Goal: Information Seeking & Learning: Learn about a topic

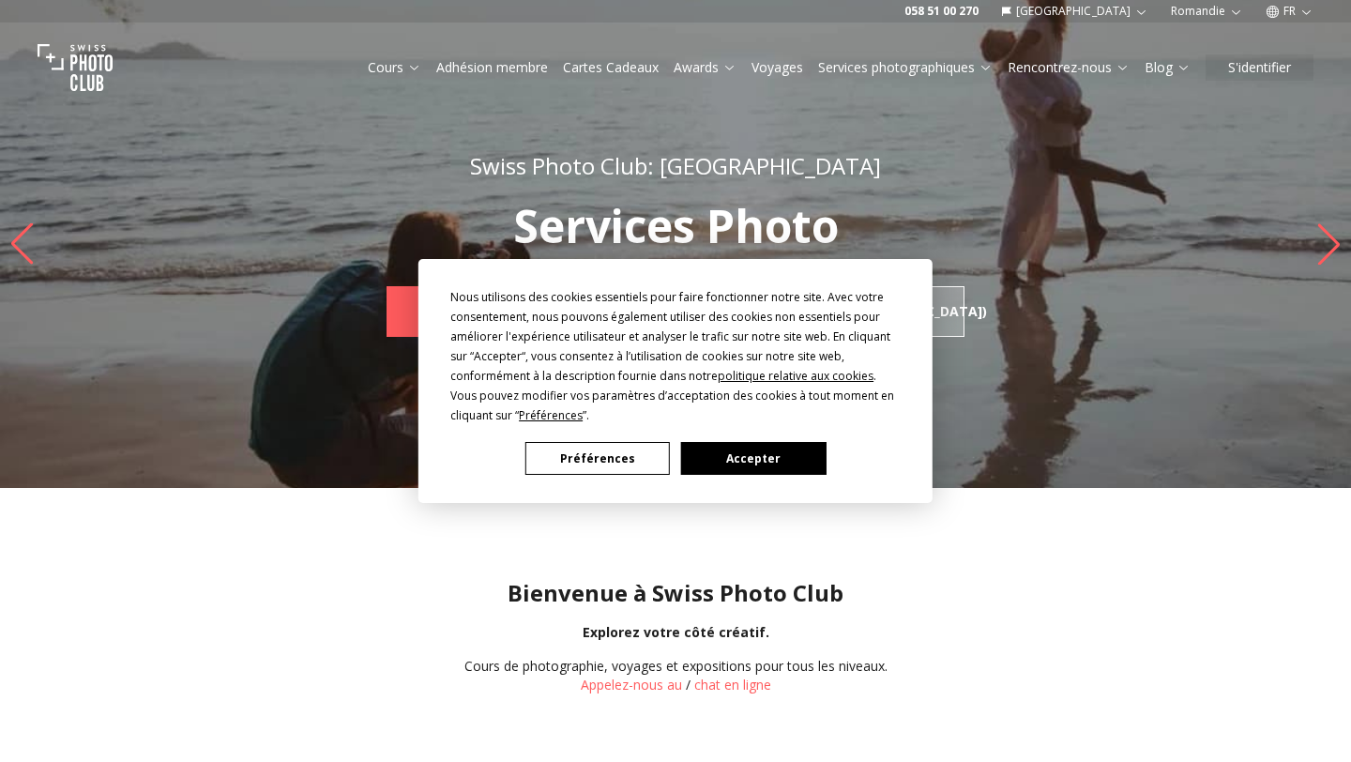
click at [788, 447] on button "Accepter" at bounding box center [753, 458] width 144 height 33
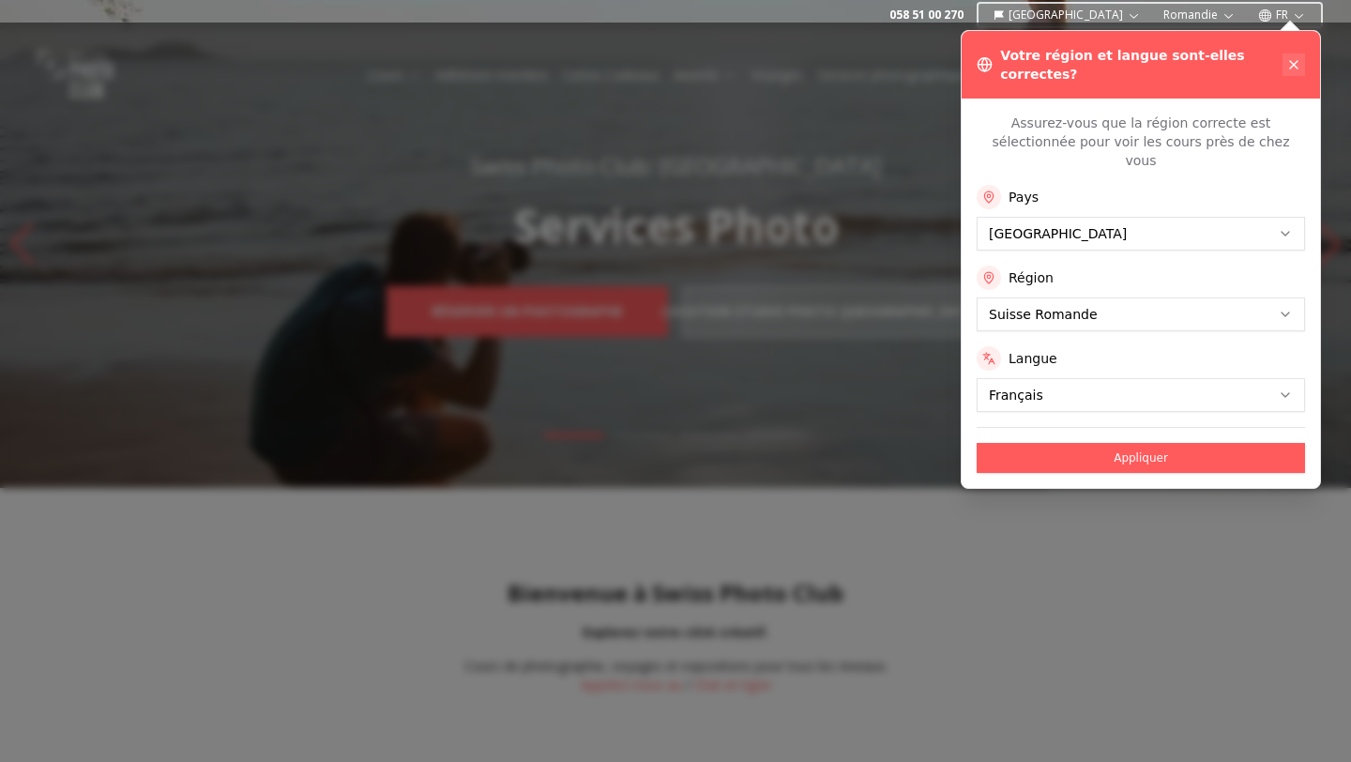
click at [1296, 61] on icon at bounding box center [1294, 65] width 8 height 8
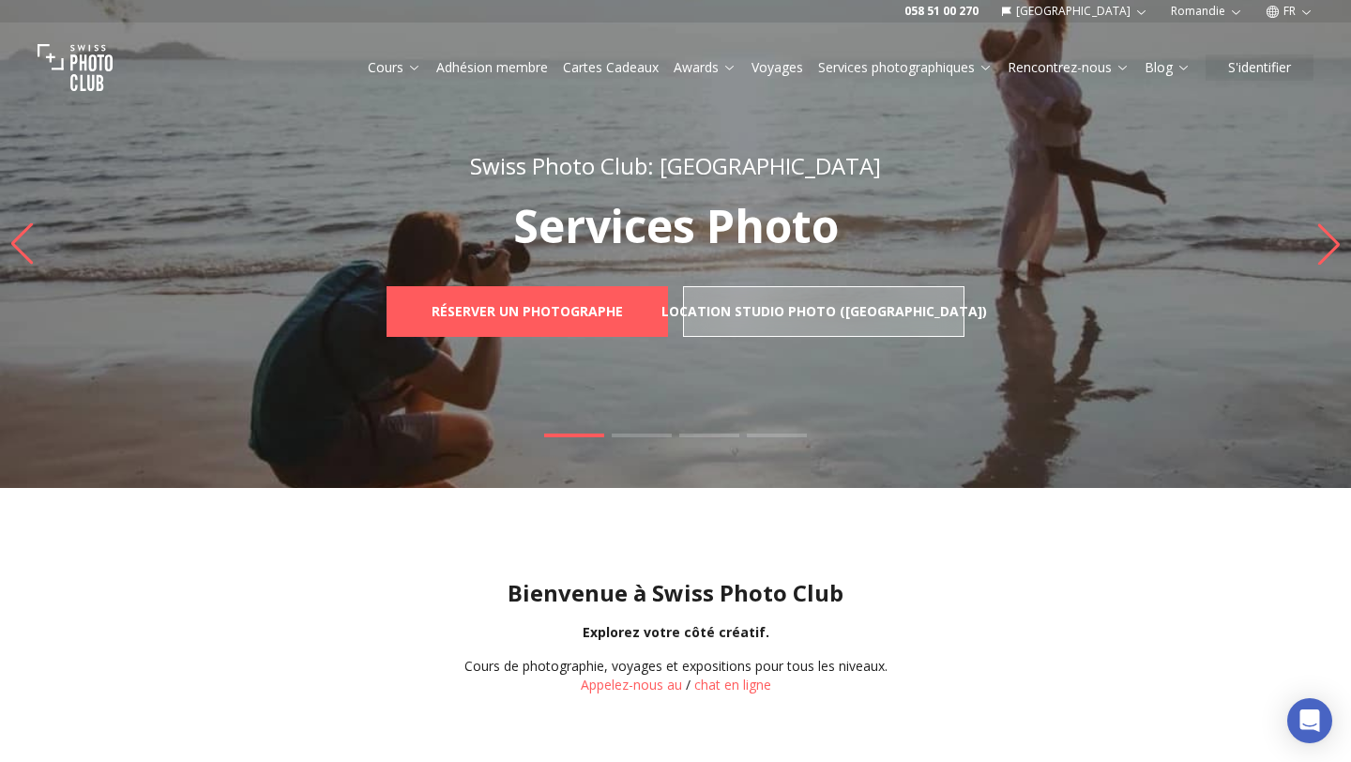
click at [407, 68] on icon at bounding box center [414, 67] width 14 height 14
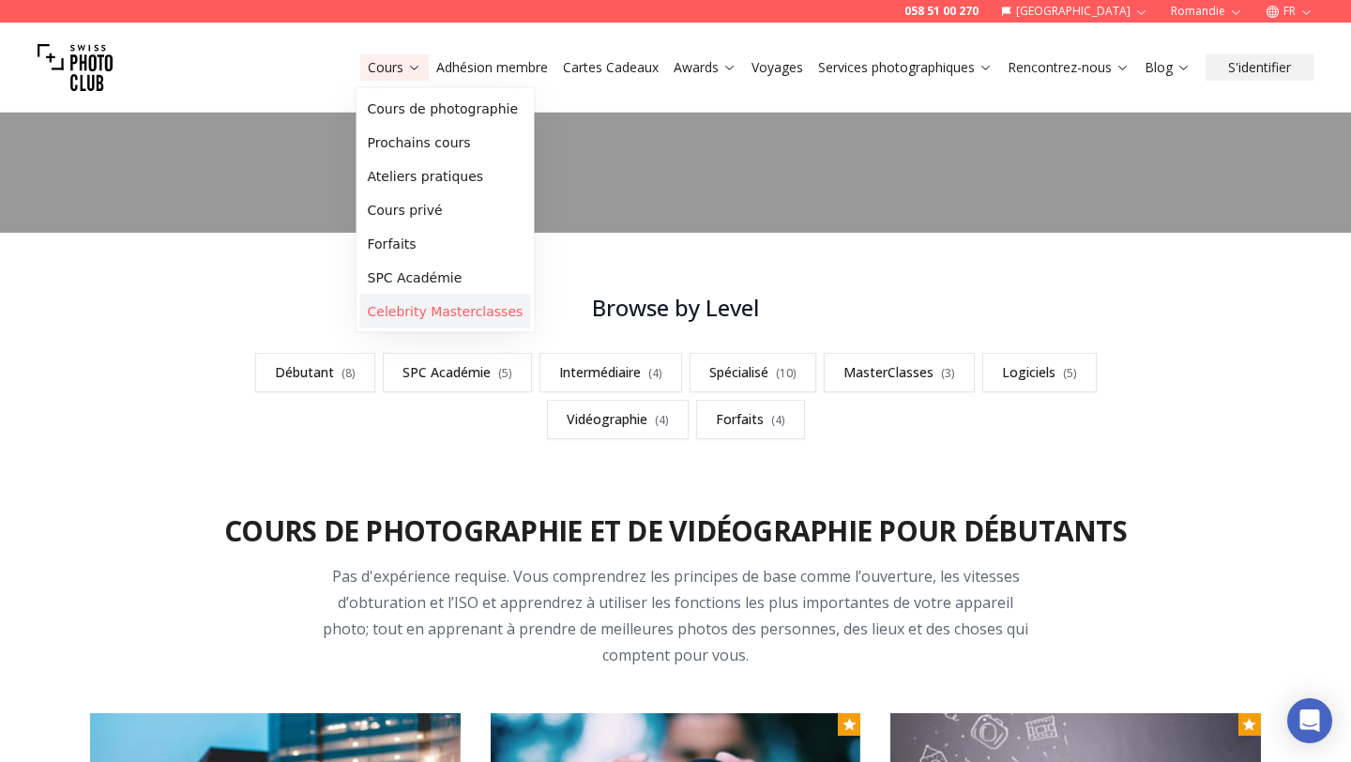
scroll to position [41, 0]
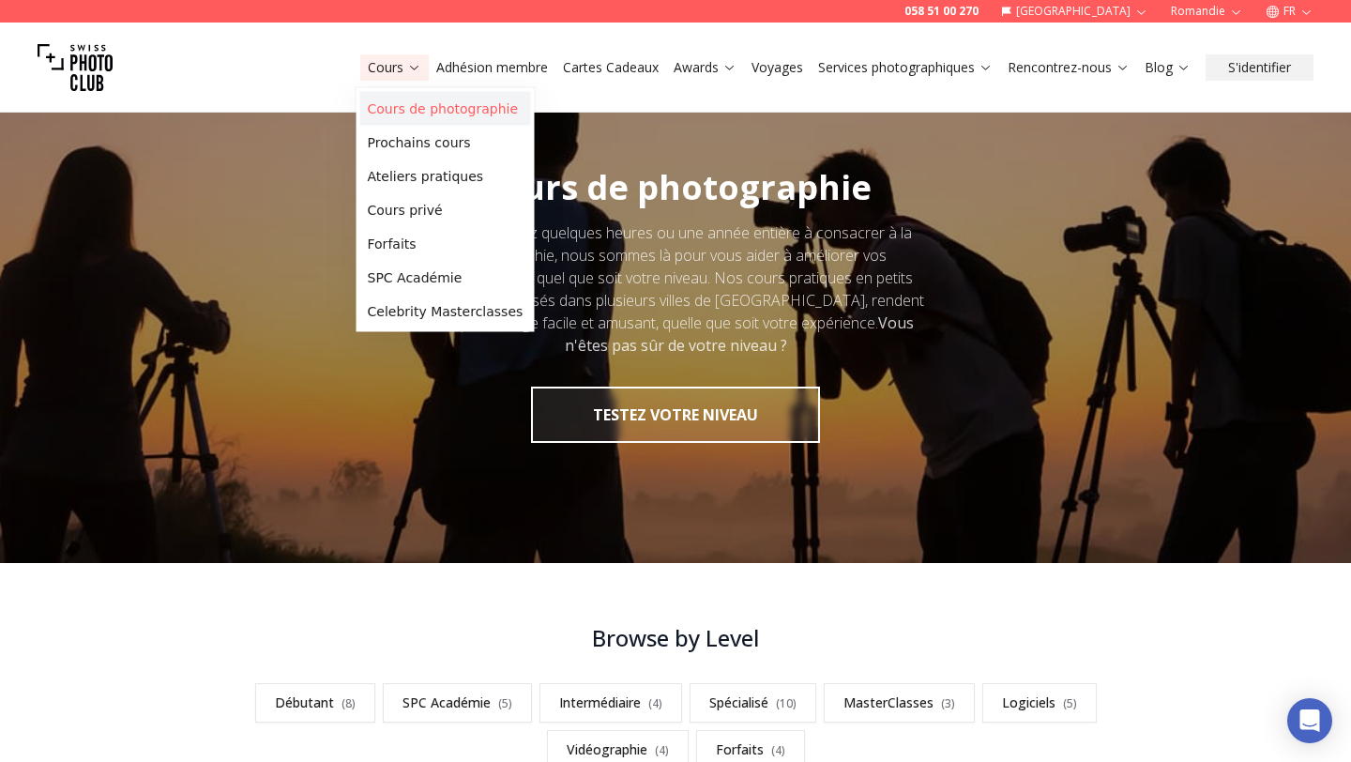
click at [407, 104] on link "Cours de photographie" at bounding box center [445, 109] width 171 height 34
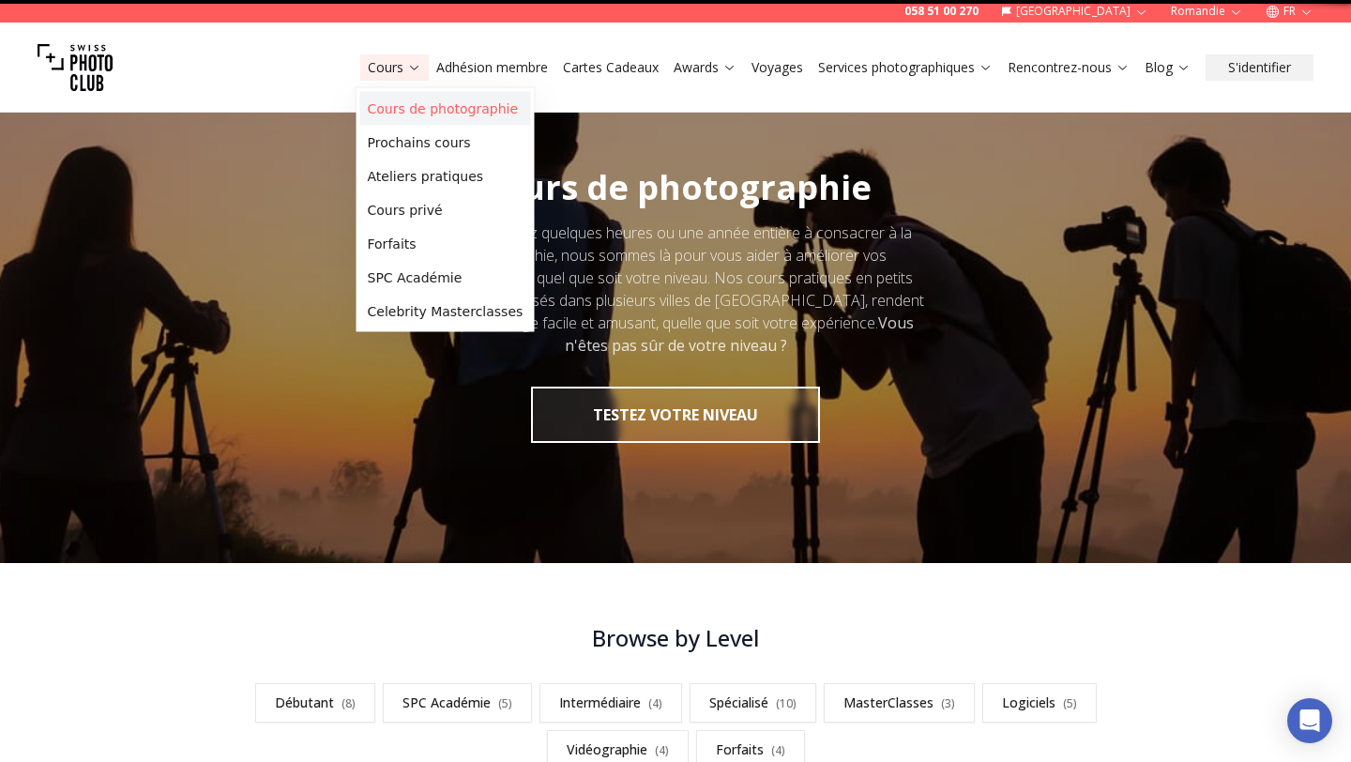
scroll to position [0, 0]
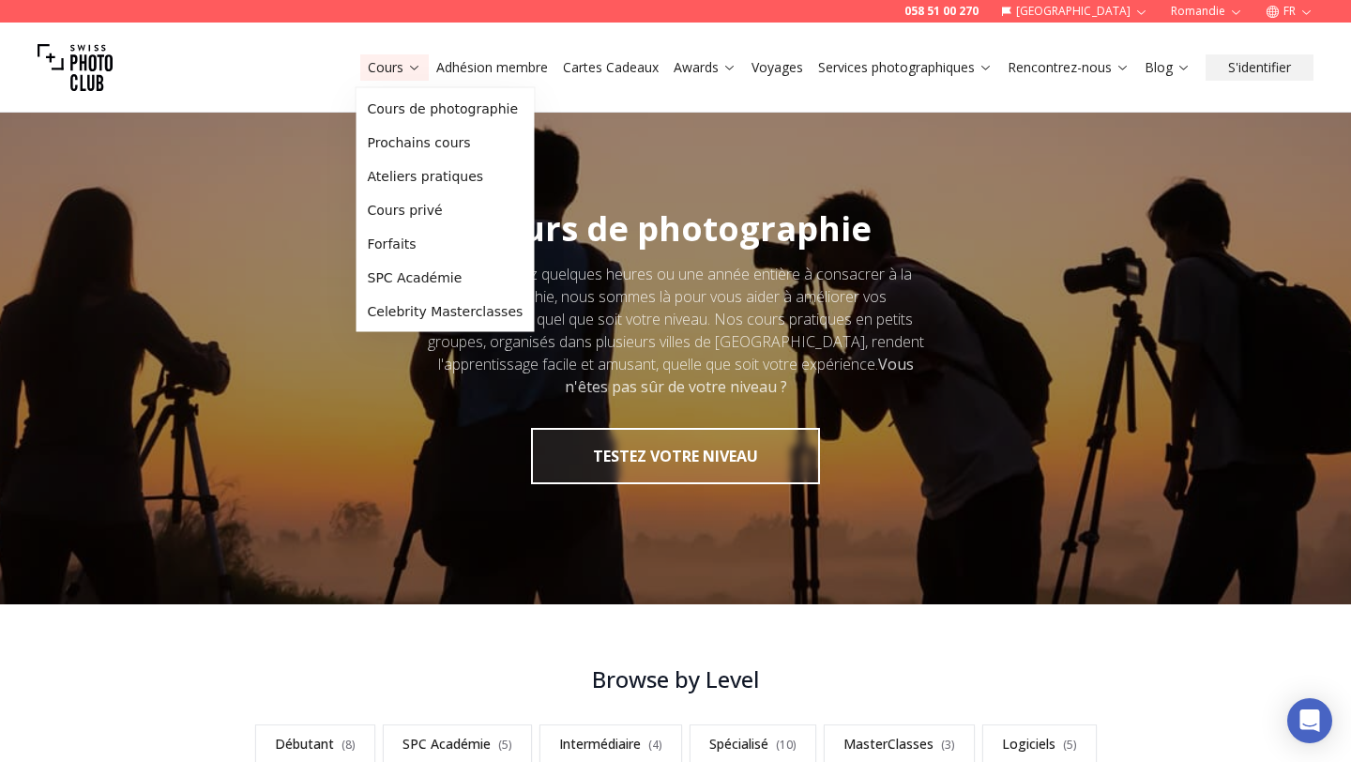
click at [408, 64] on icon at bounding box center [414, 67] width 14 height 14
click at [372, 67] on link "Cours" at bounding box center [394, 67] width 53 height 19
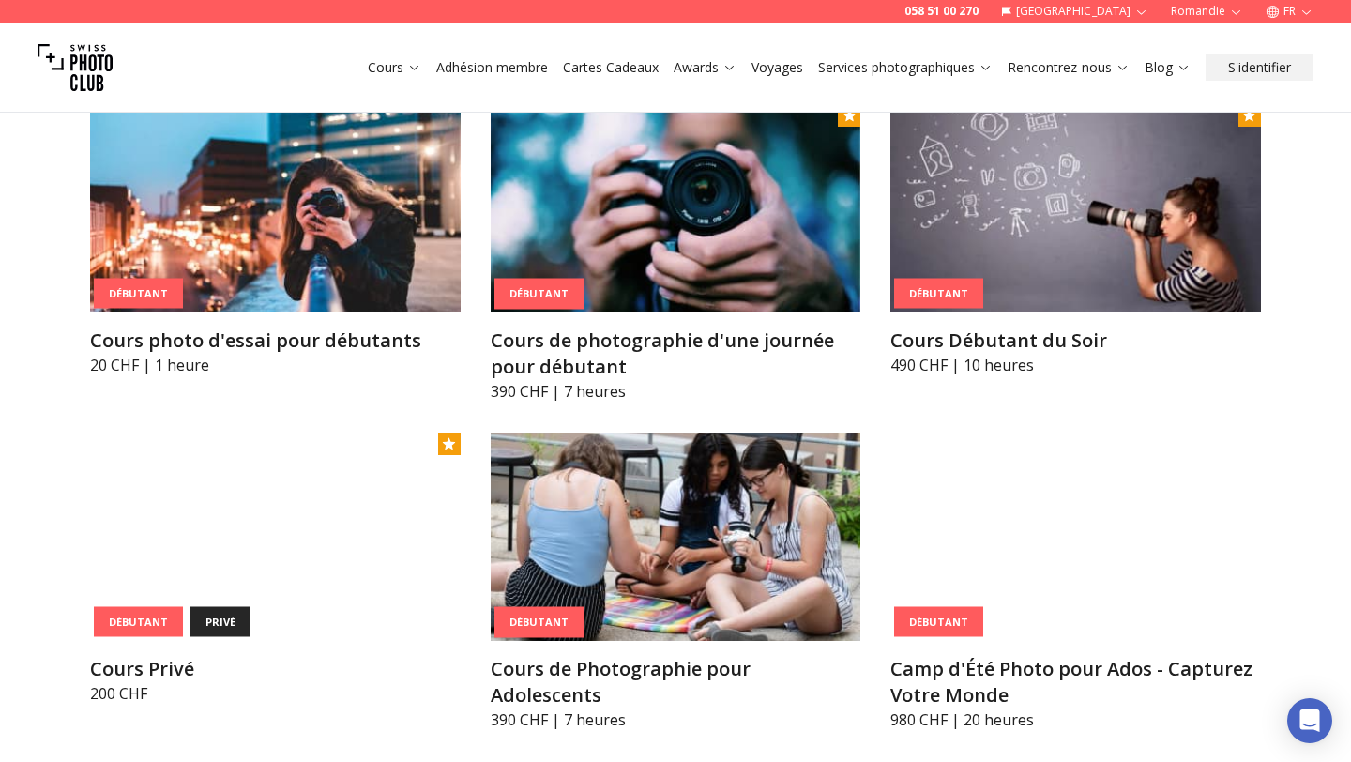
scroll to position [940, 0]
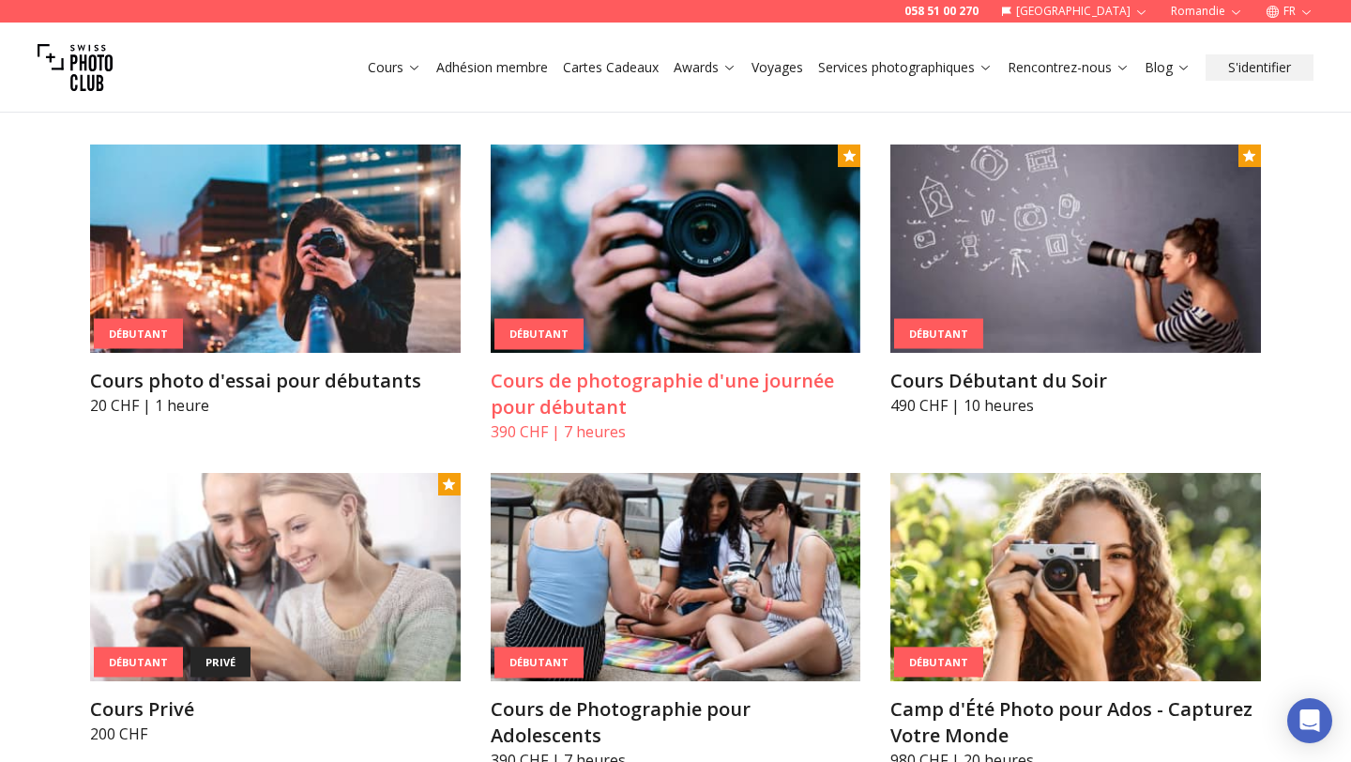
click at [673, 395] on h3 "Cours de photographie d'une journée pour débutant" at bounding box center [676, 394] width 371 height 53
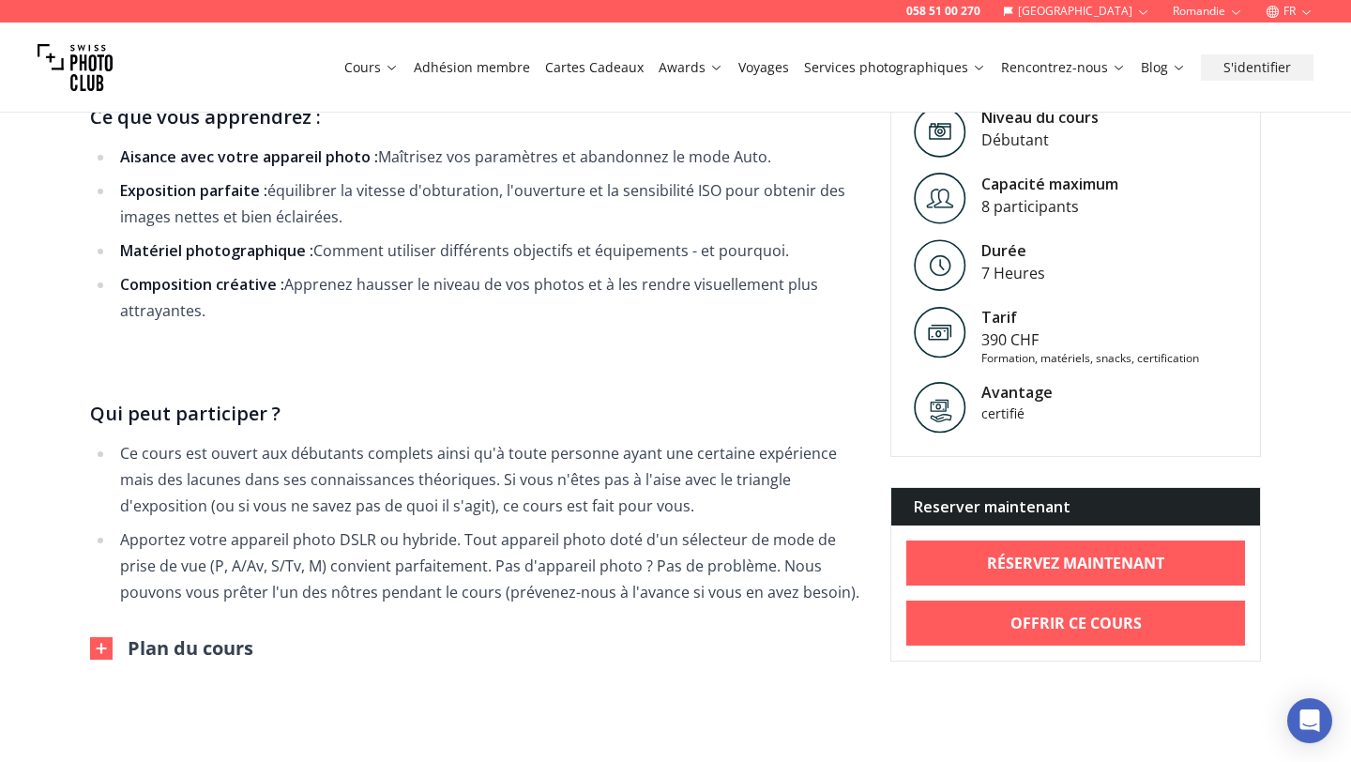
scroll to position [979, 0]
click at [236, 634] on button "Plan du cours" at bounding box center [171, 647] width 163 height 26
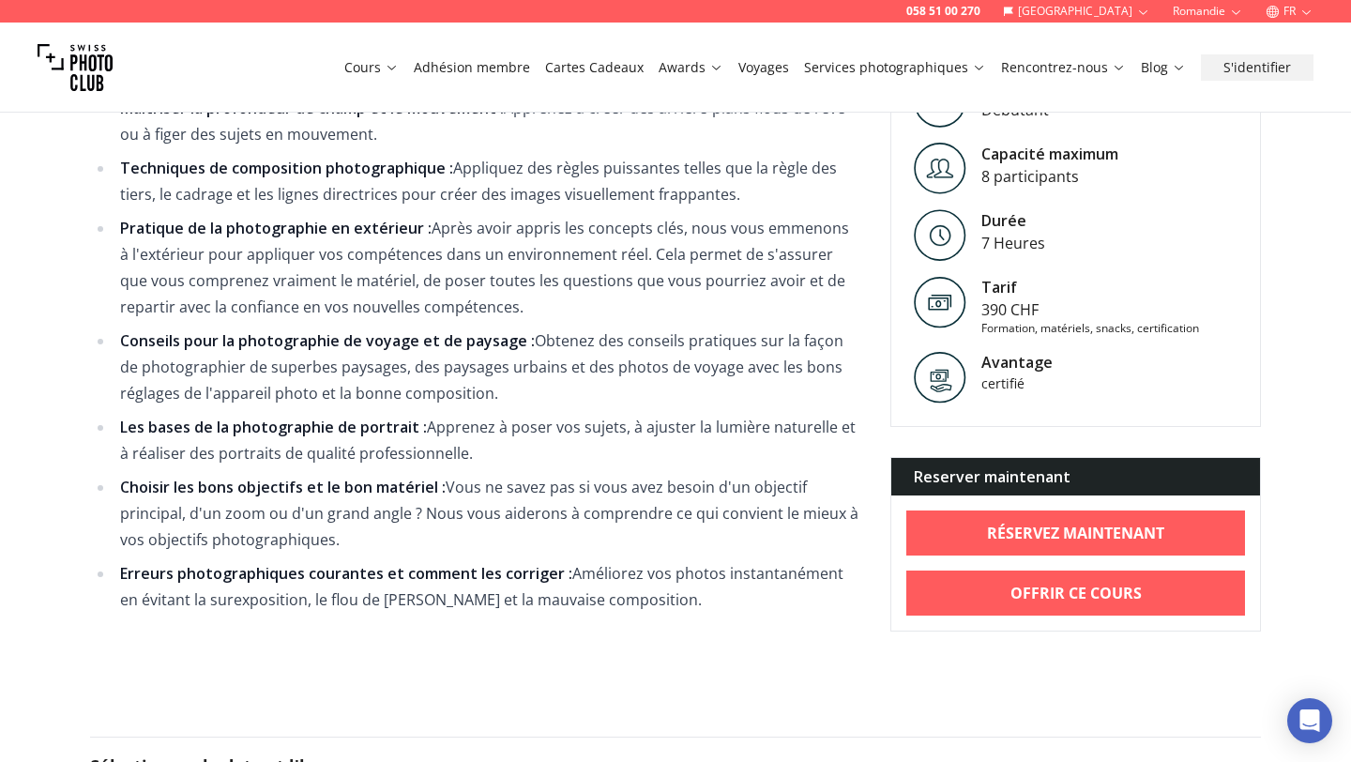
scroll to position [1732, 0]
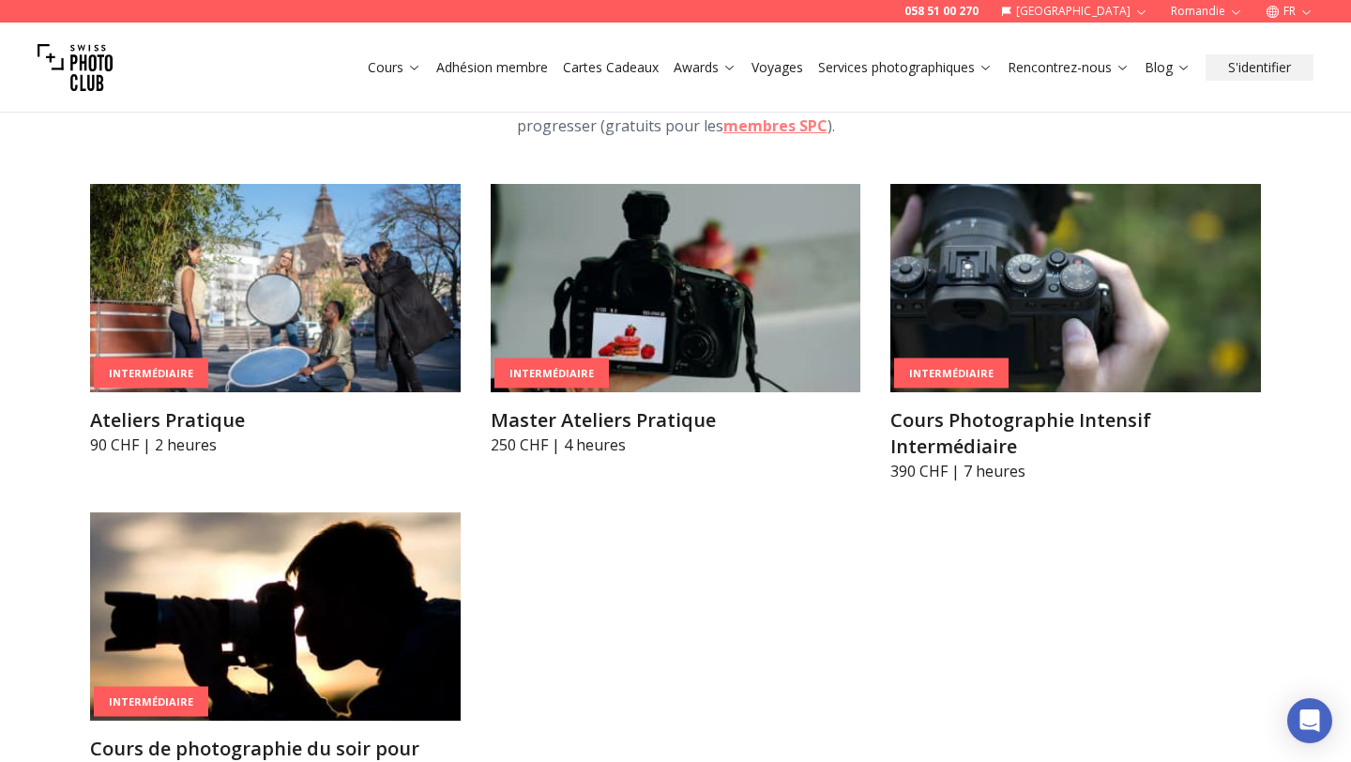
scroll to position [2994, 0]
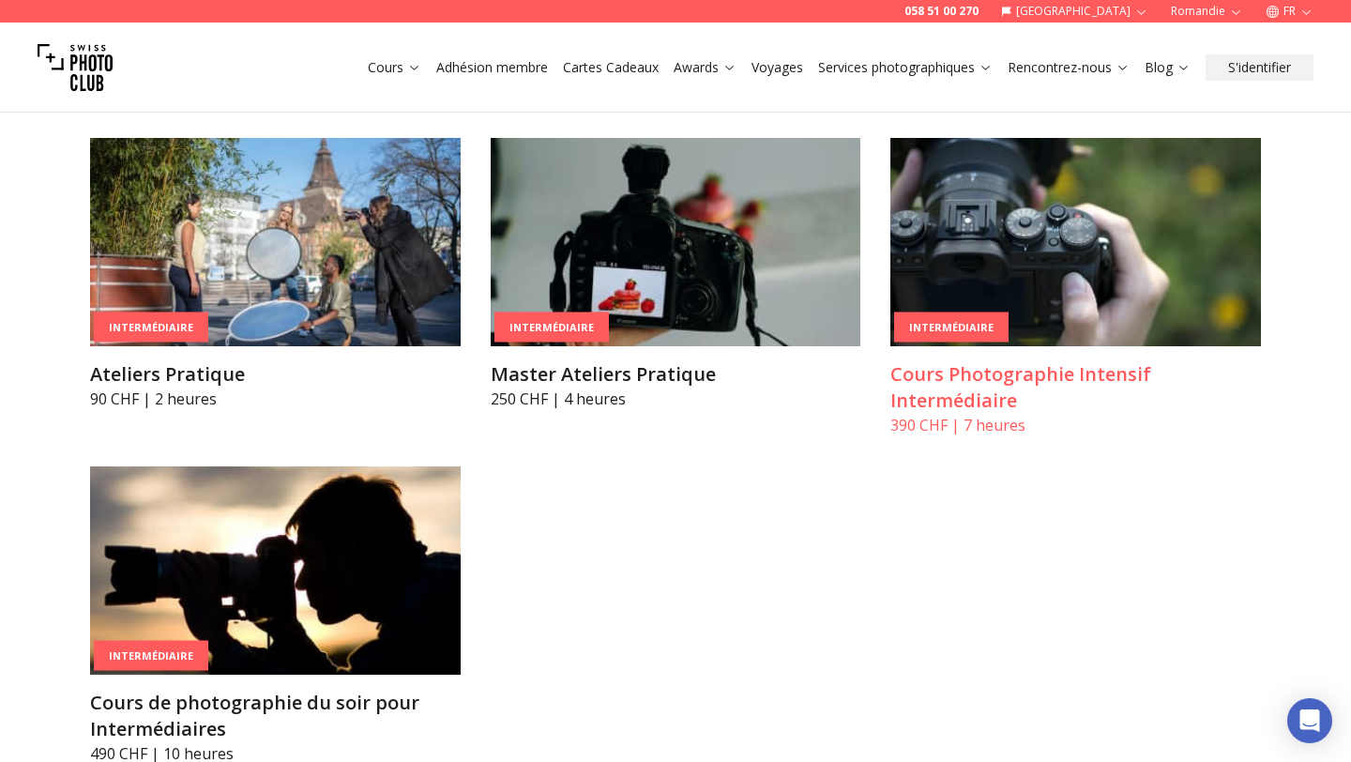
click at [963, 361] on h3 "Cours Photographie Intensif Intermédiaire" at bounding box center [1075, 387] width 371 height 53
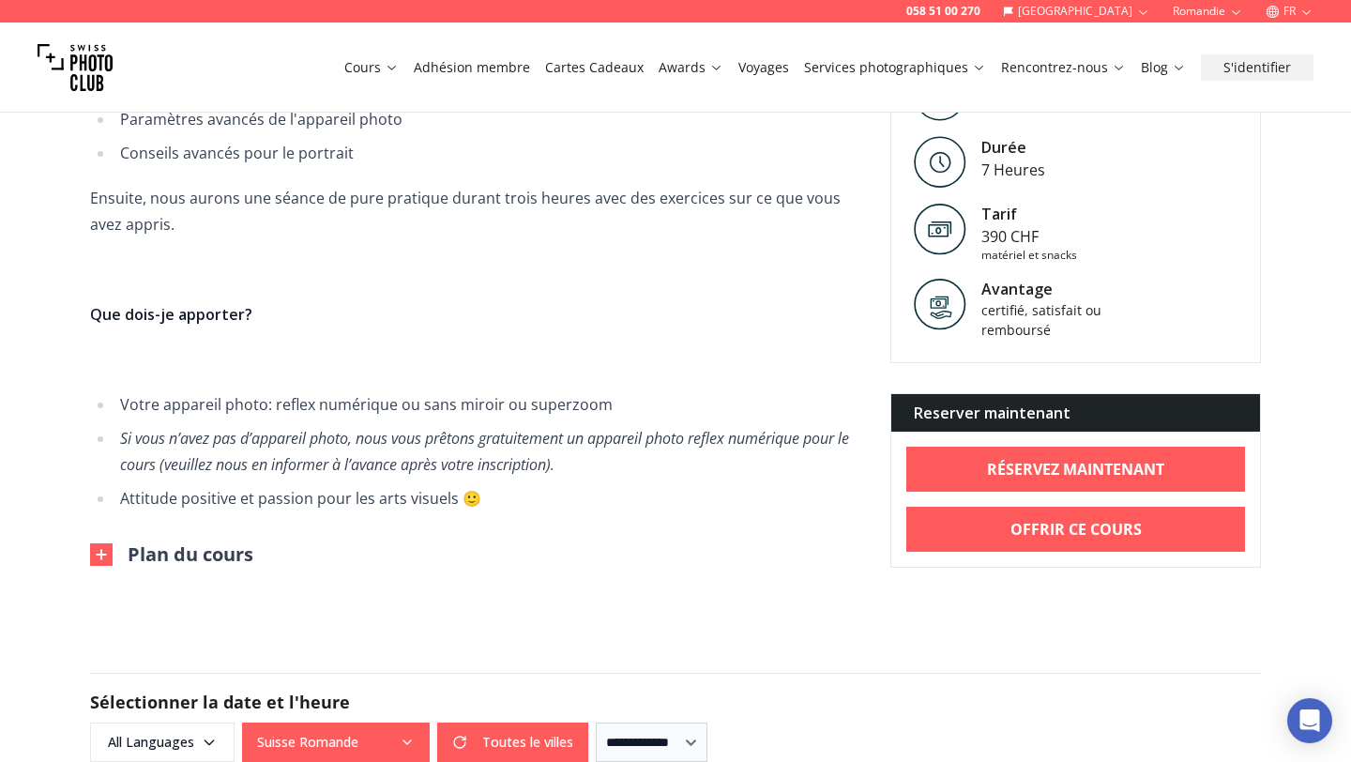
scroll to position [961, 0]
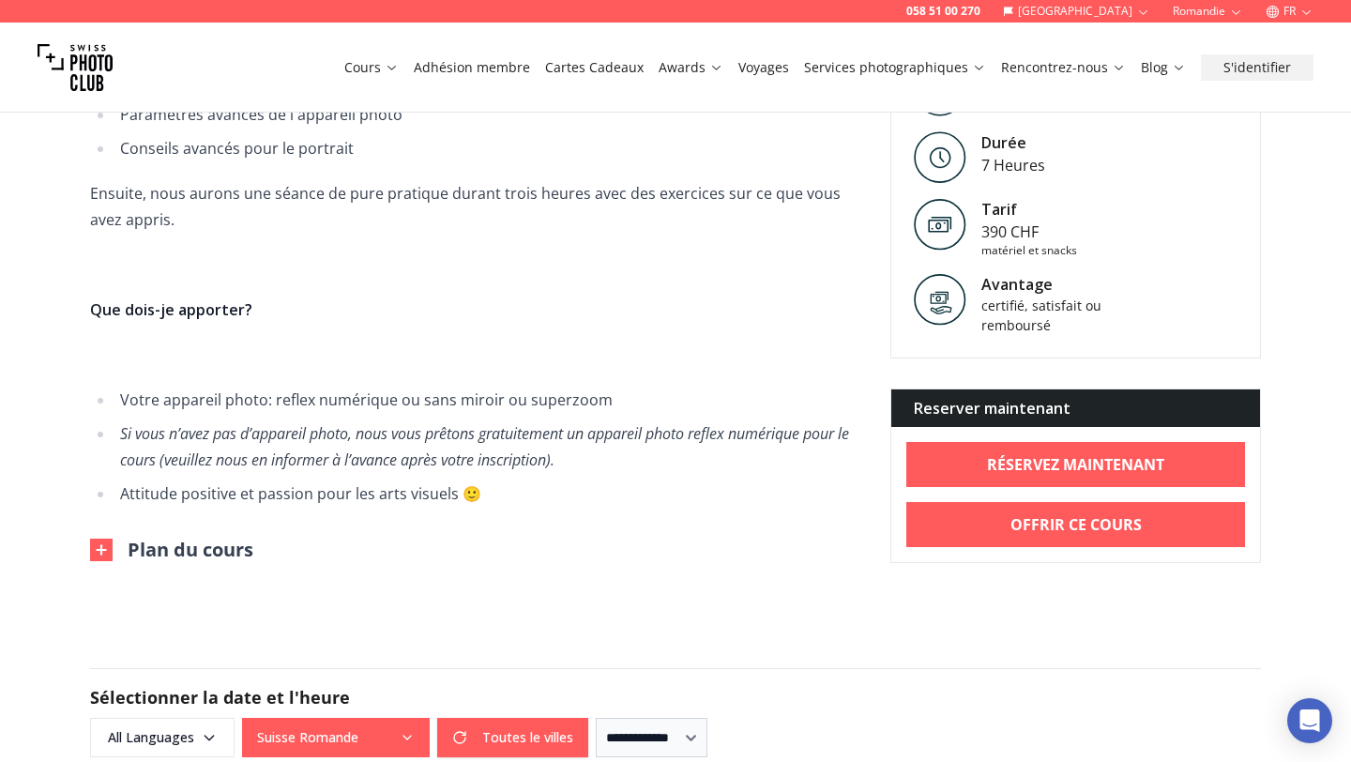
click at [218, 556] on button "Plan du cours" at bounding box center [171, 550] width 163 height 26
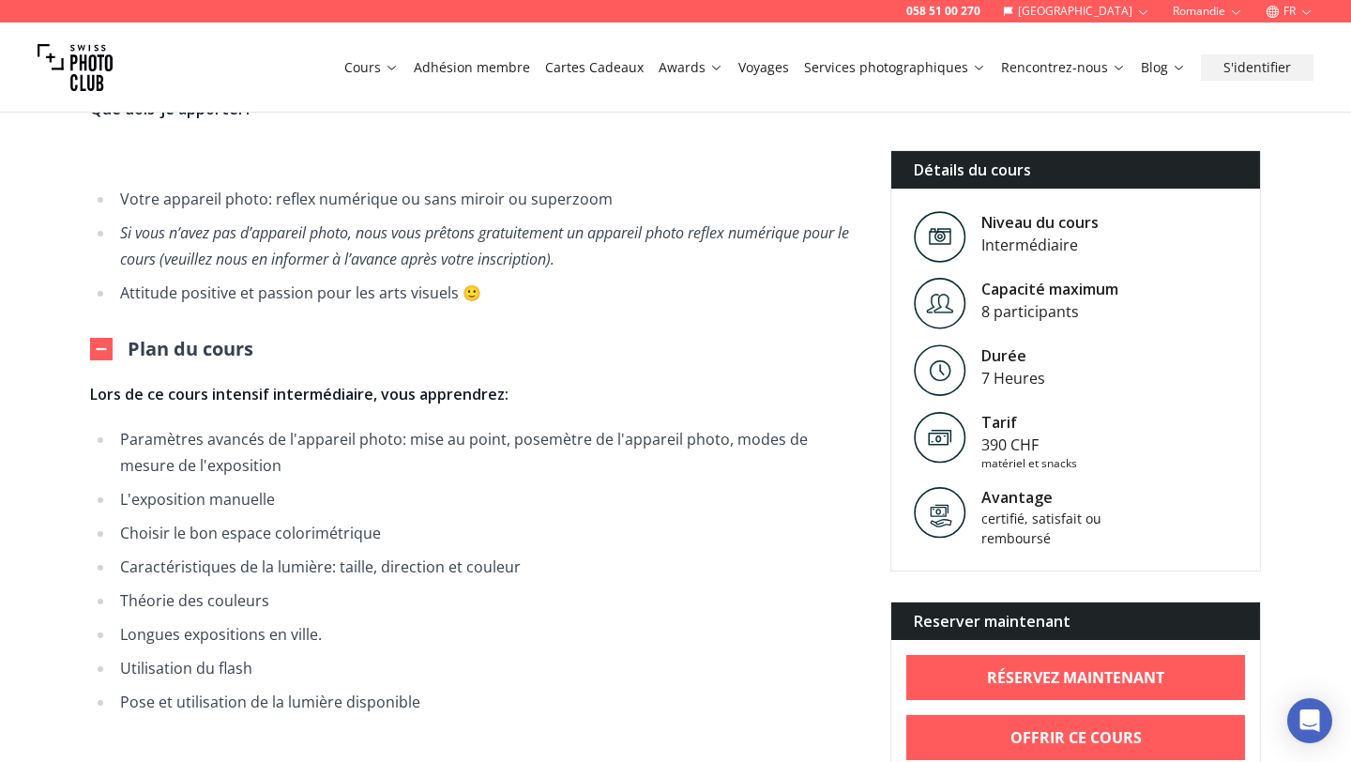
scroll to position [1160, 0]
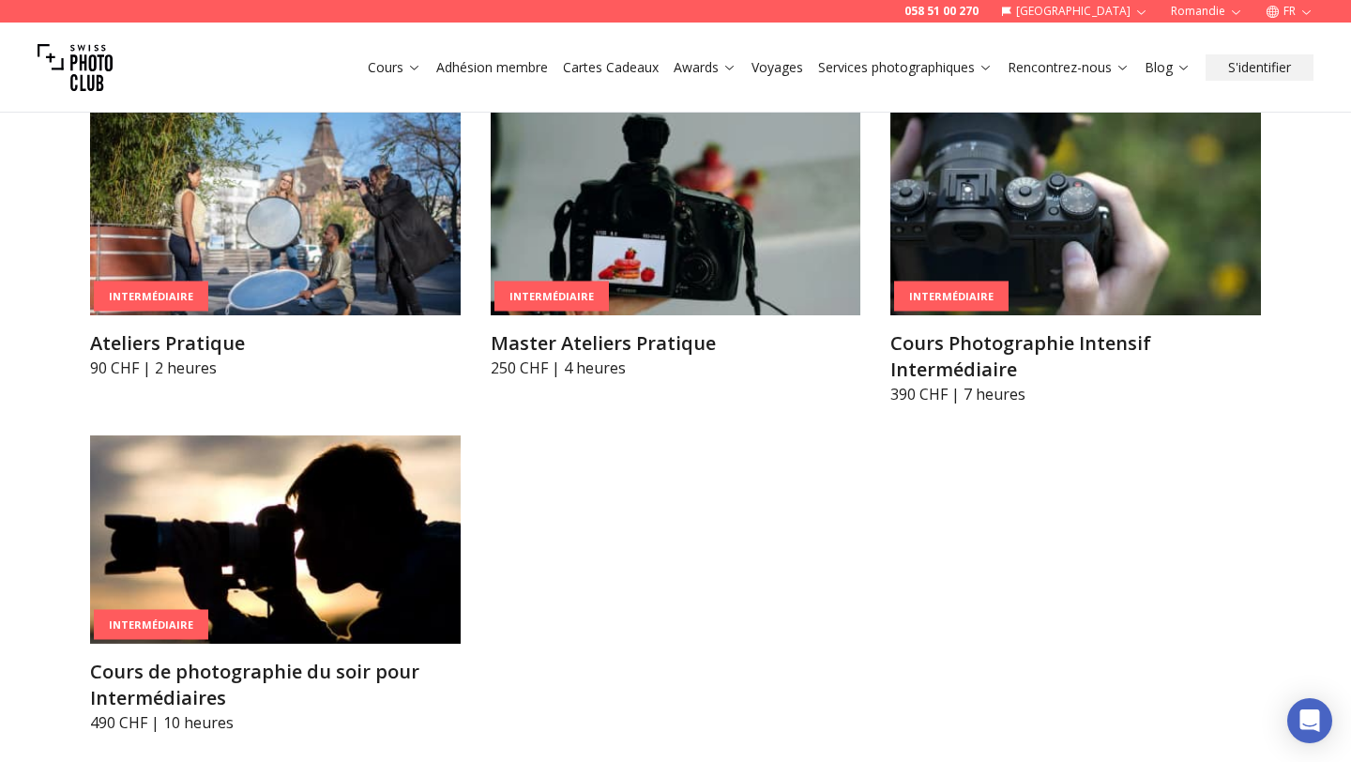
scroll to position [3031, 0]
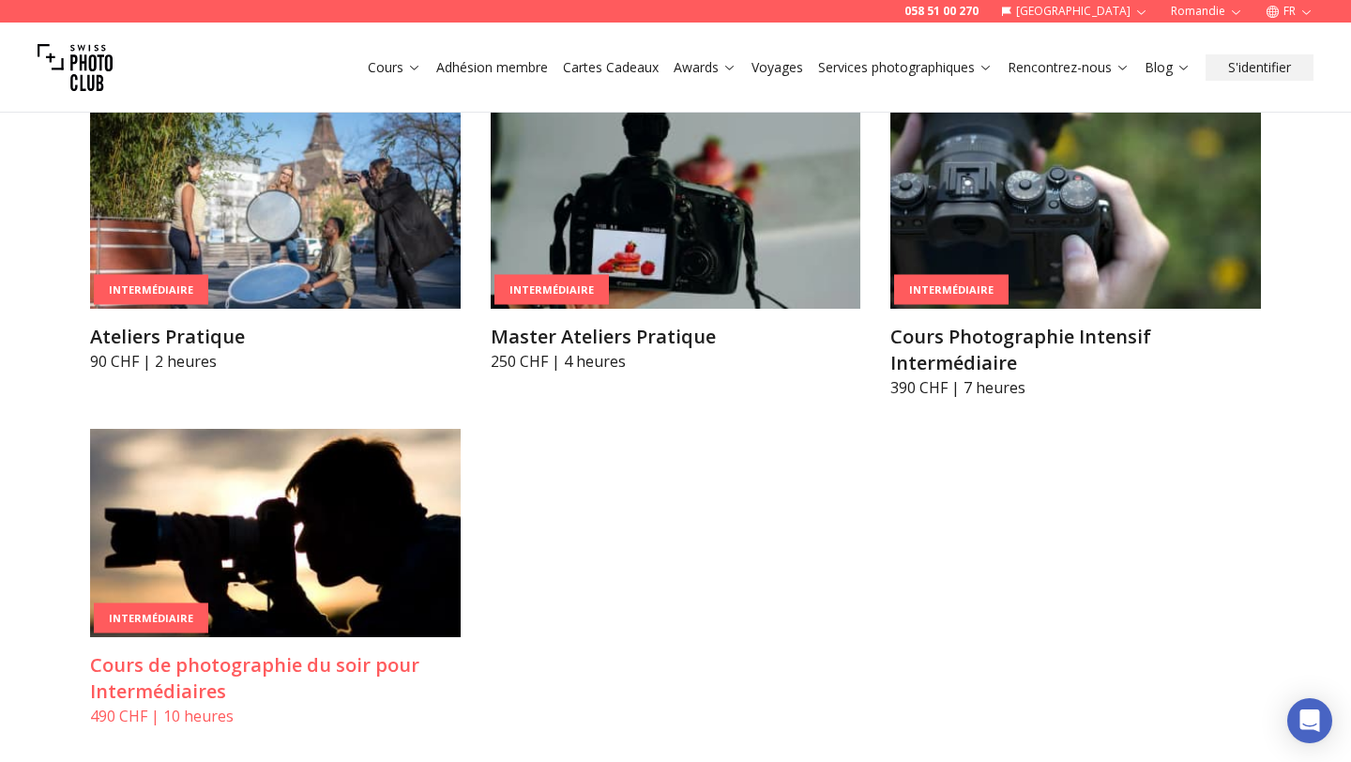
click at [203, 656] on h3 "Cours de photographie du soir pour Intermédiaires" at bounding box center [275, 678] width 371 height 53
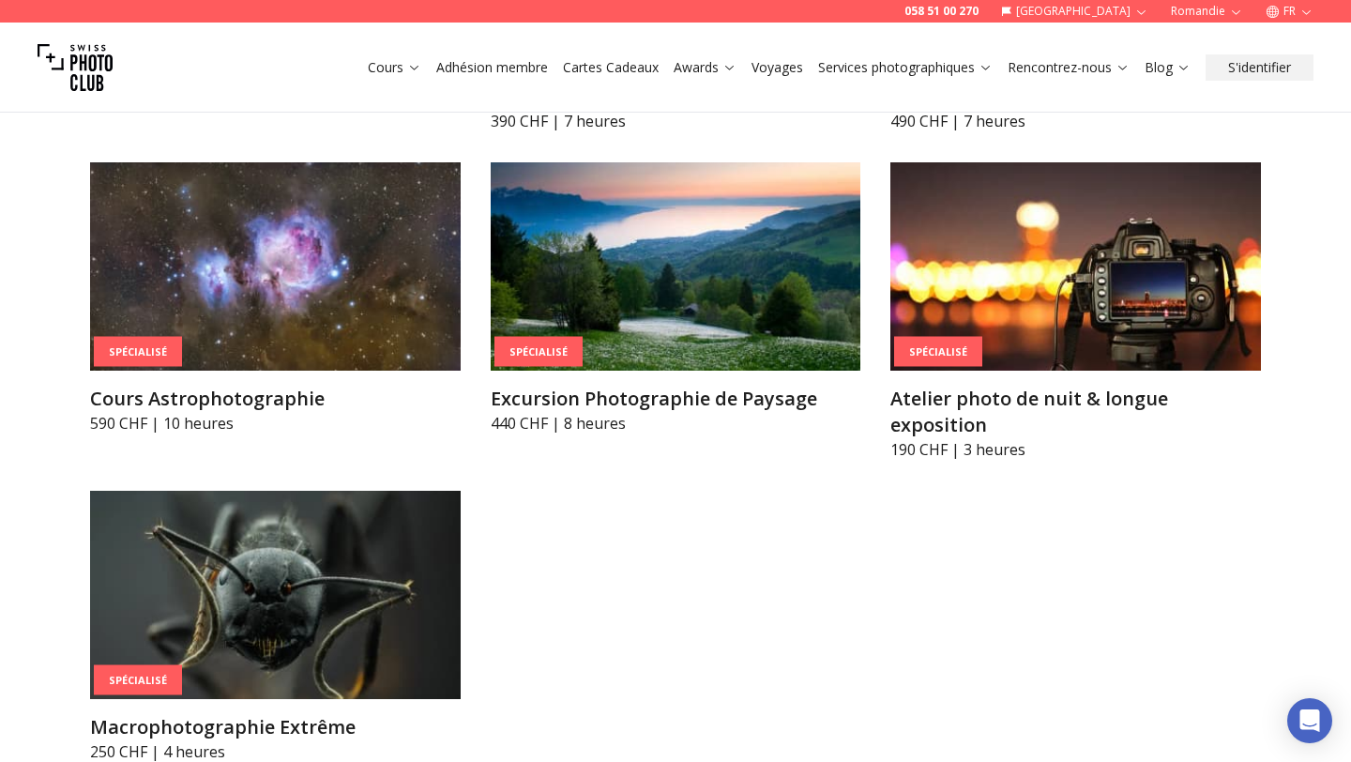
scroll to position [4498, 0]
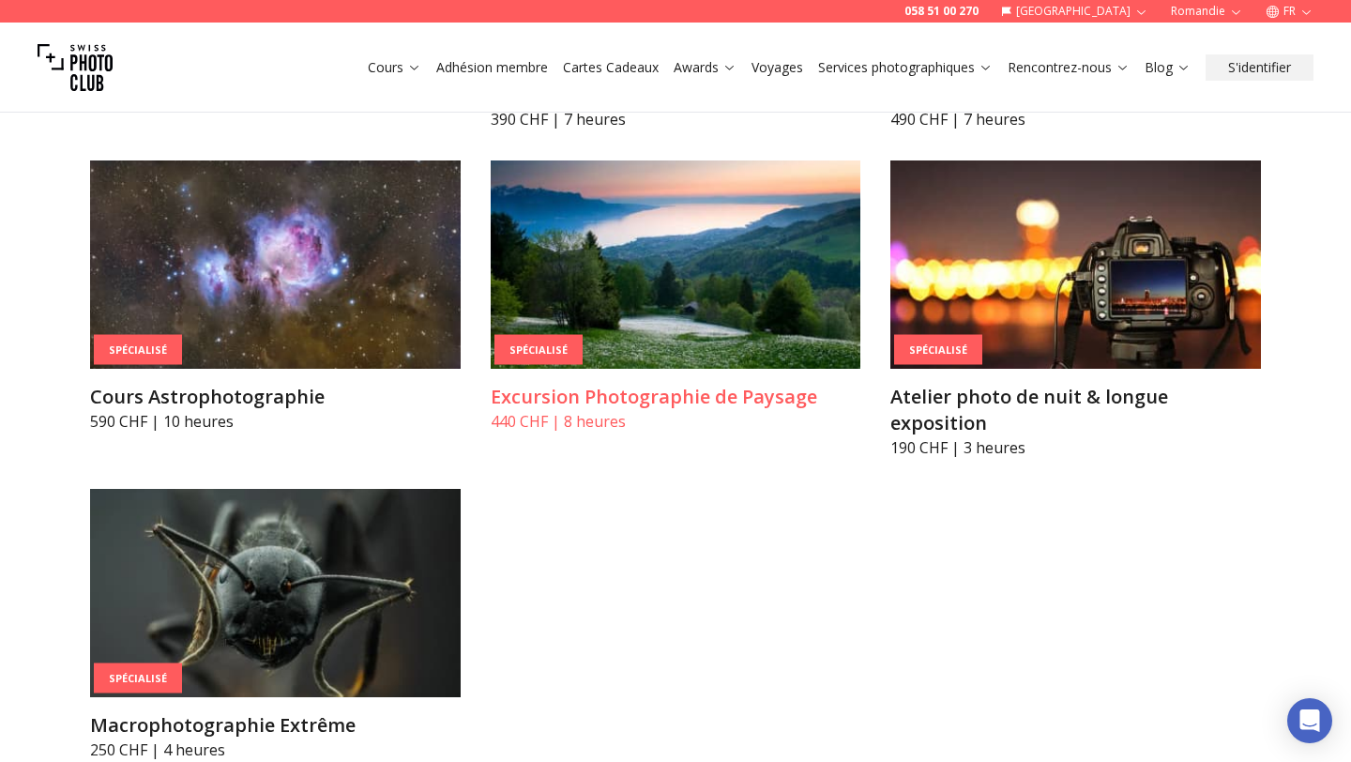
click at [668, 240] on img at bounding box center [676, 264] width 371 height 208
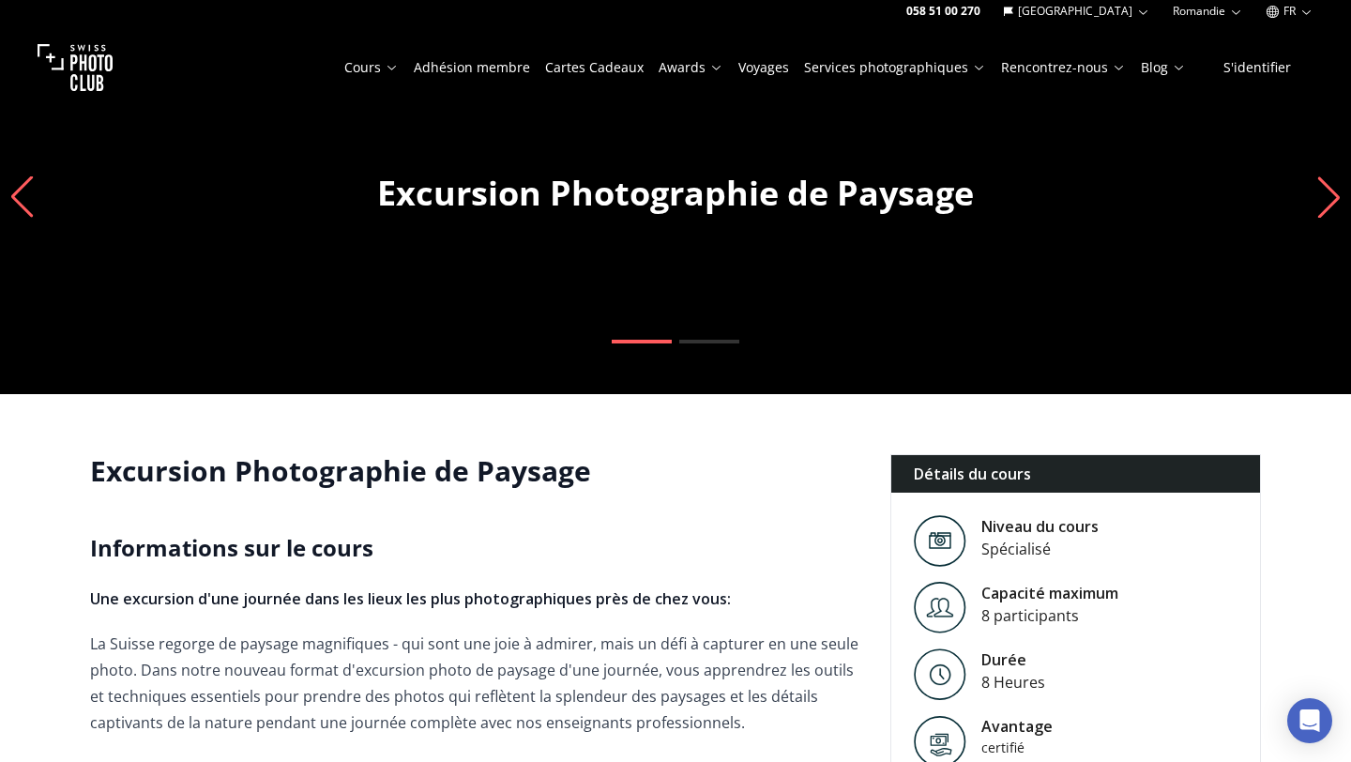
click at [1335, 185] on icon "Next slide" at bounding box center [1328, 196] width 25 height 41
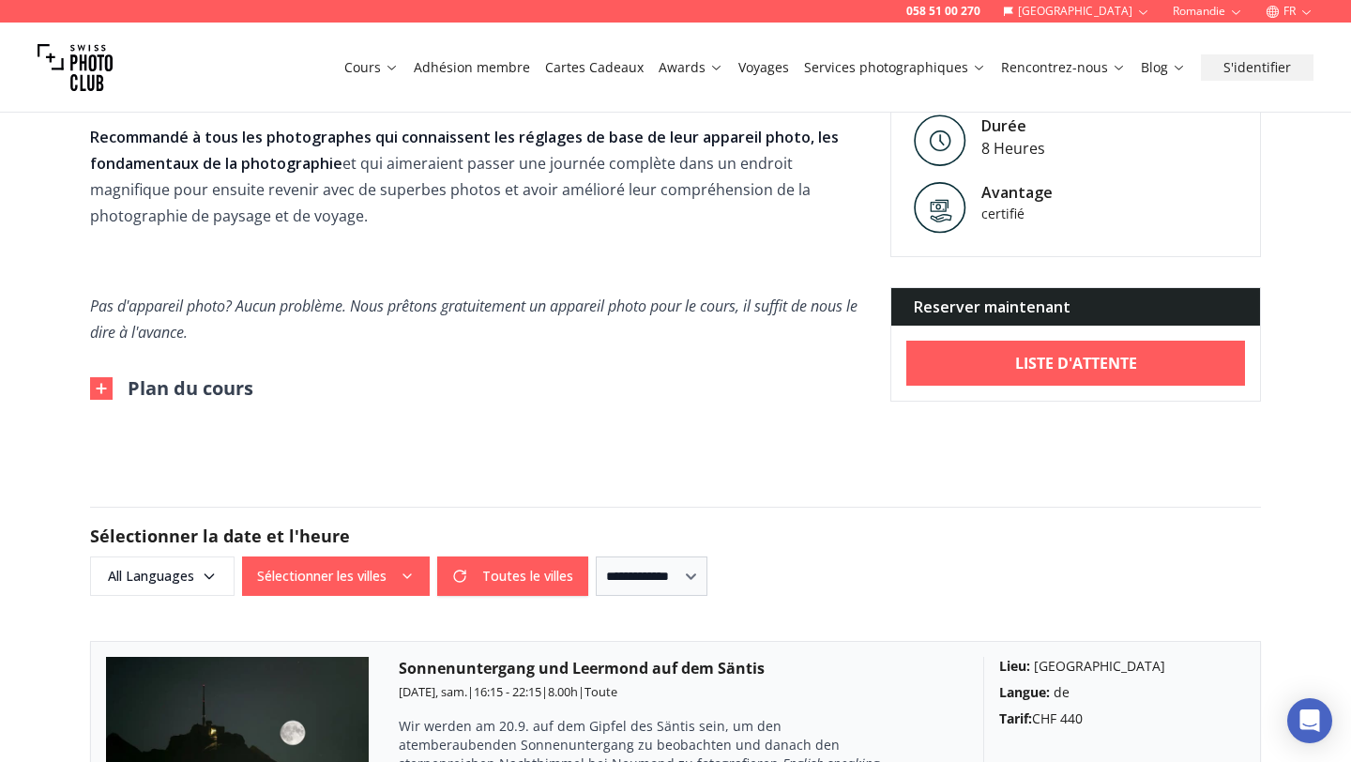
scroll to position [1127, 0]
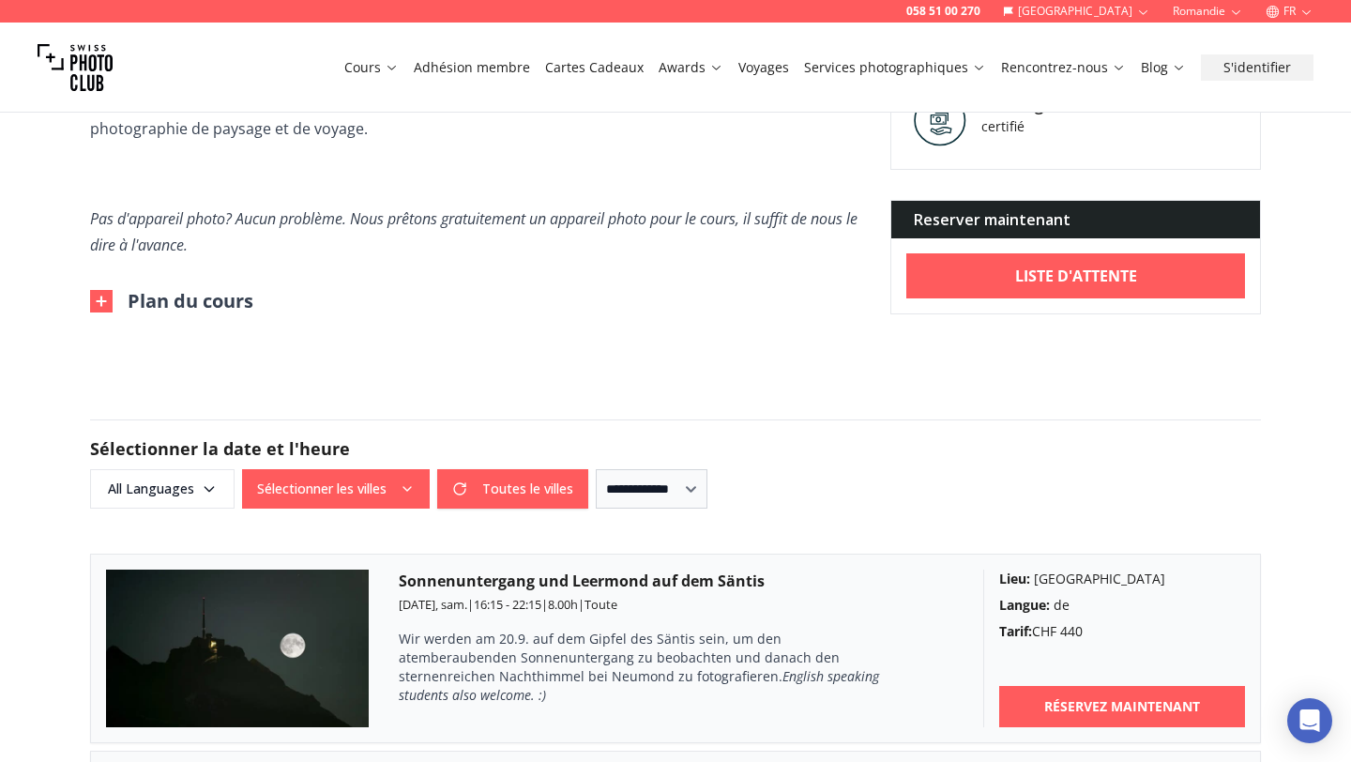
click at [166, 288] on button "Plan du cours" at bounding box center [171, 301] width 163 height 26
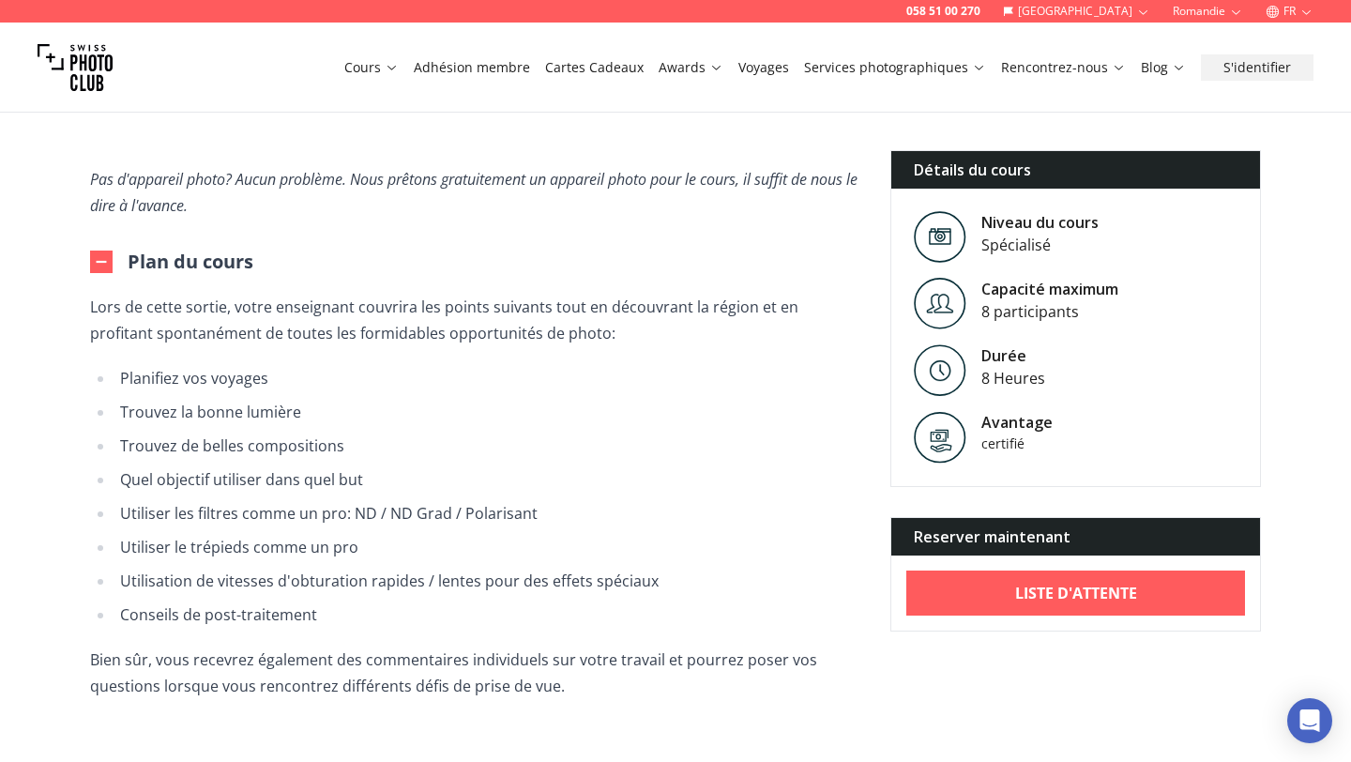
scroll to position [1175, 0]
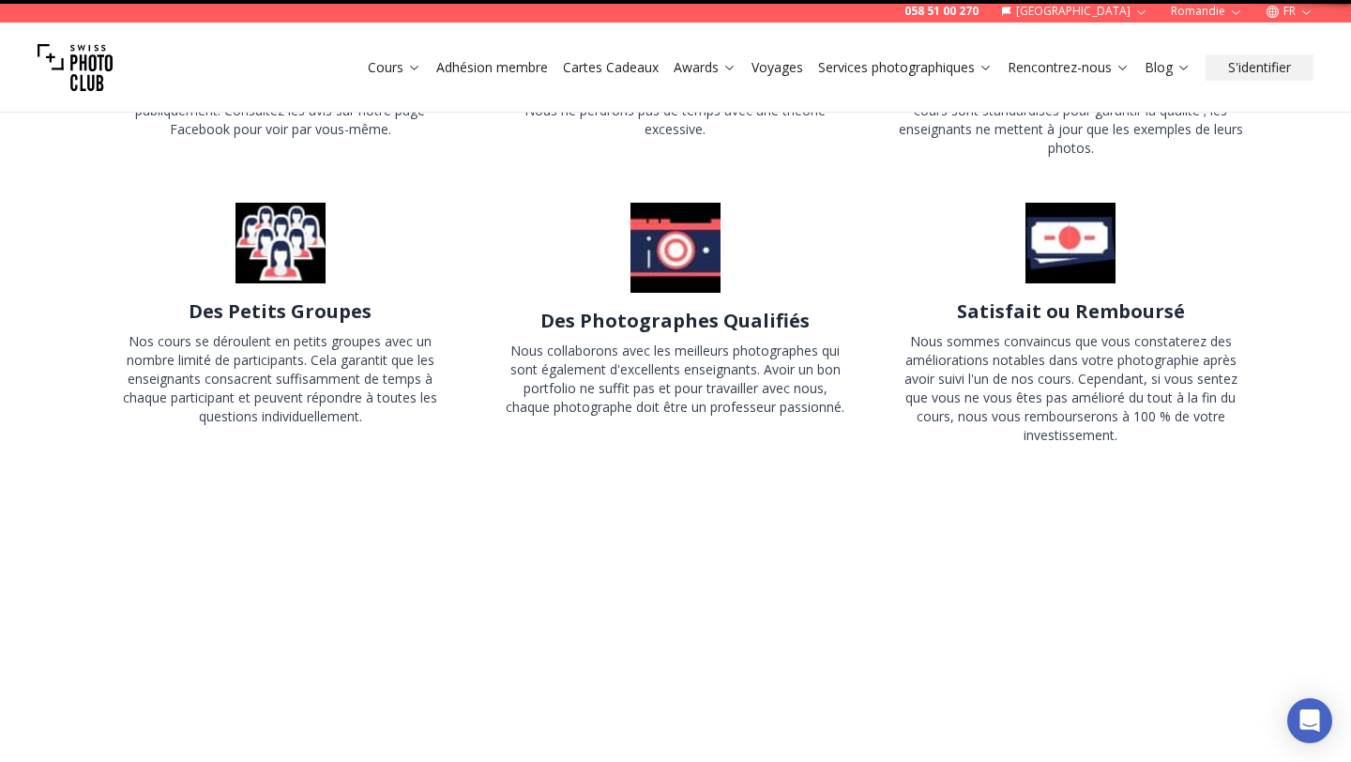
scroll to position [55, 0]
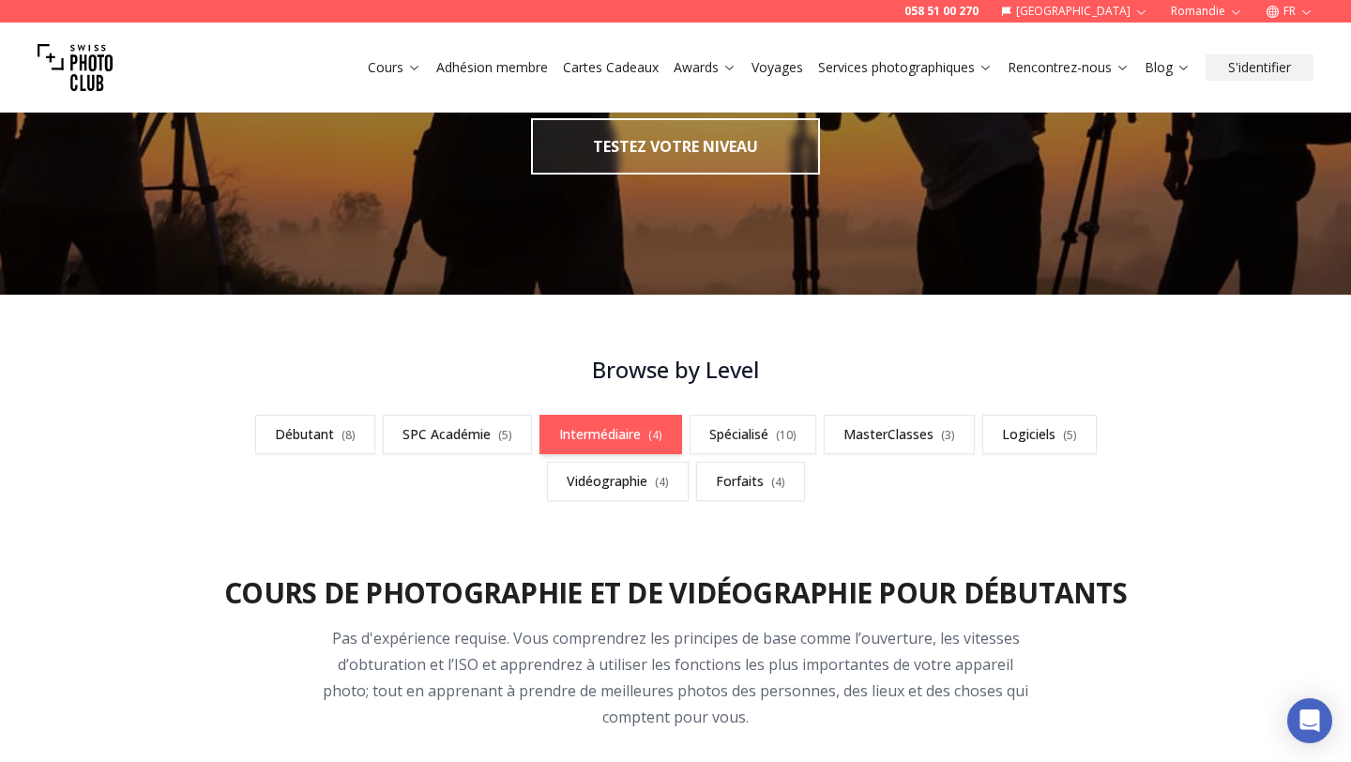
click at [564, 436] on link "Intermédiaire ( 4 )" at bounding box center [610, 434] width 143 height 39
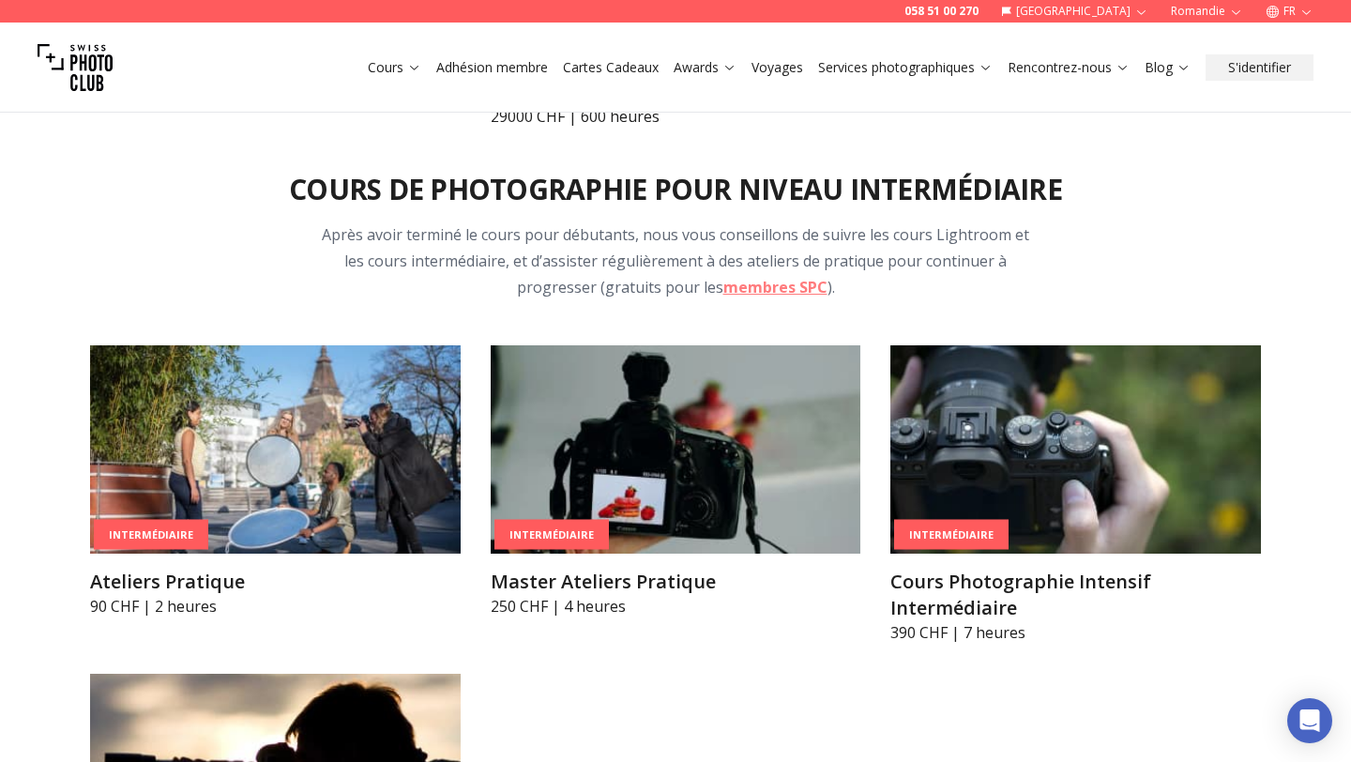
scroll to position [2797, 0]
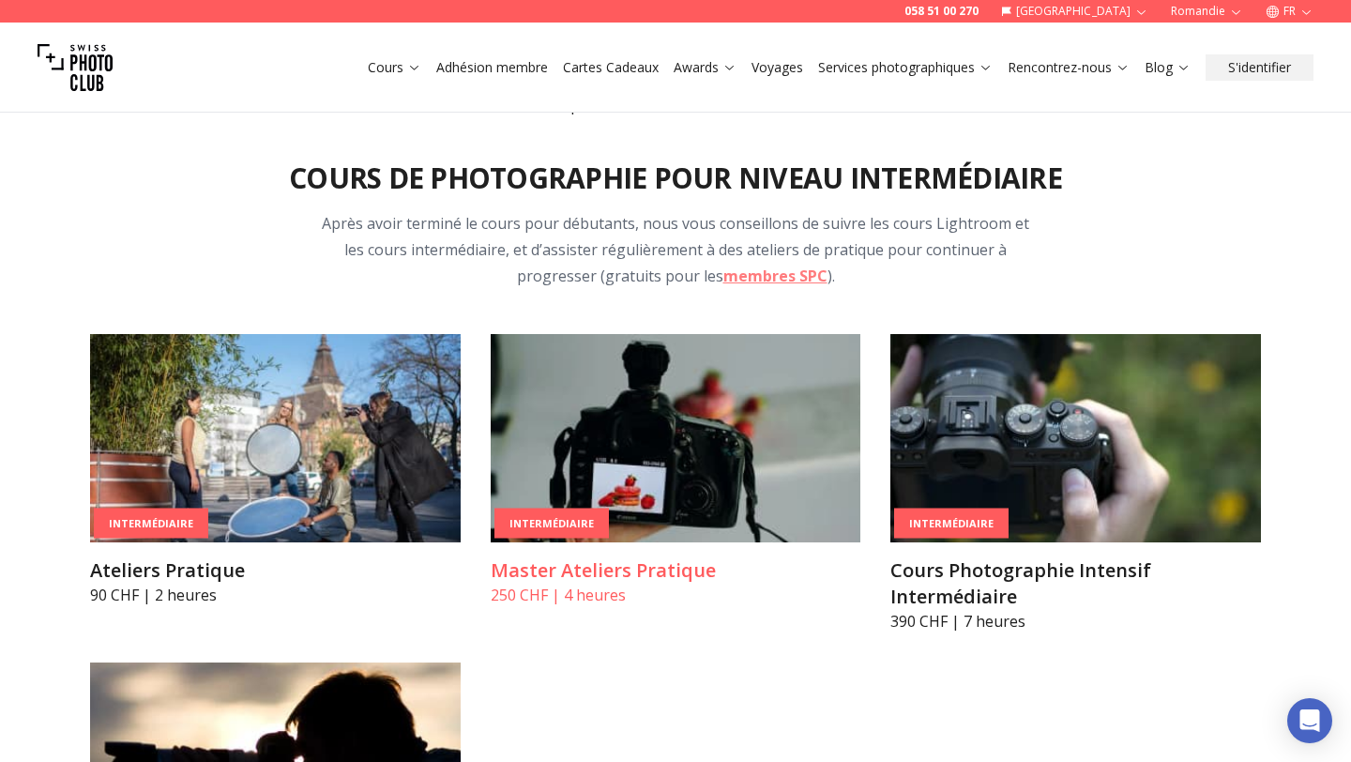
click at [618, 433] on img at bounding box center [676, 438] width 371 height 208
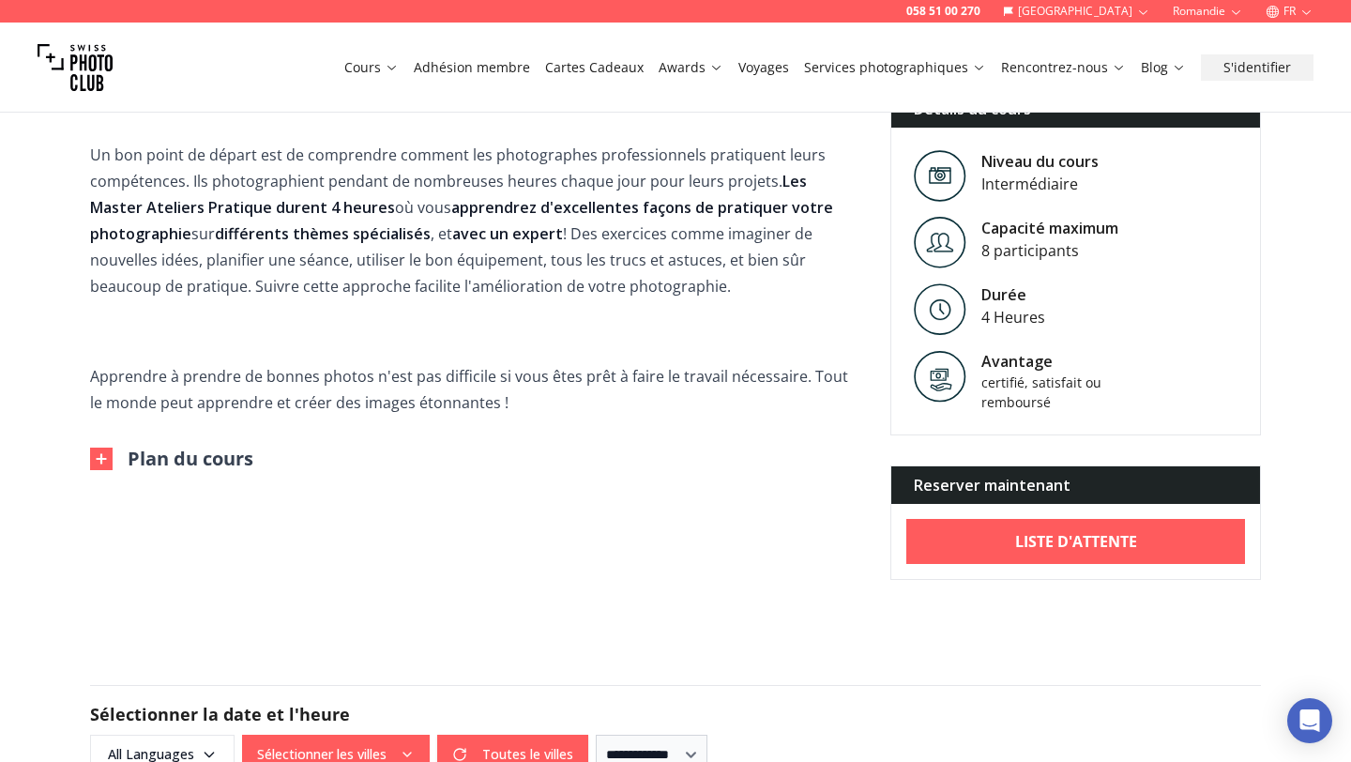
scroll to position [524, 0]
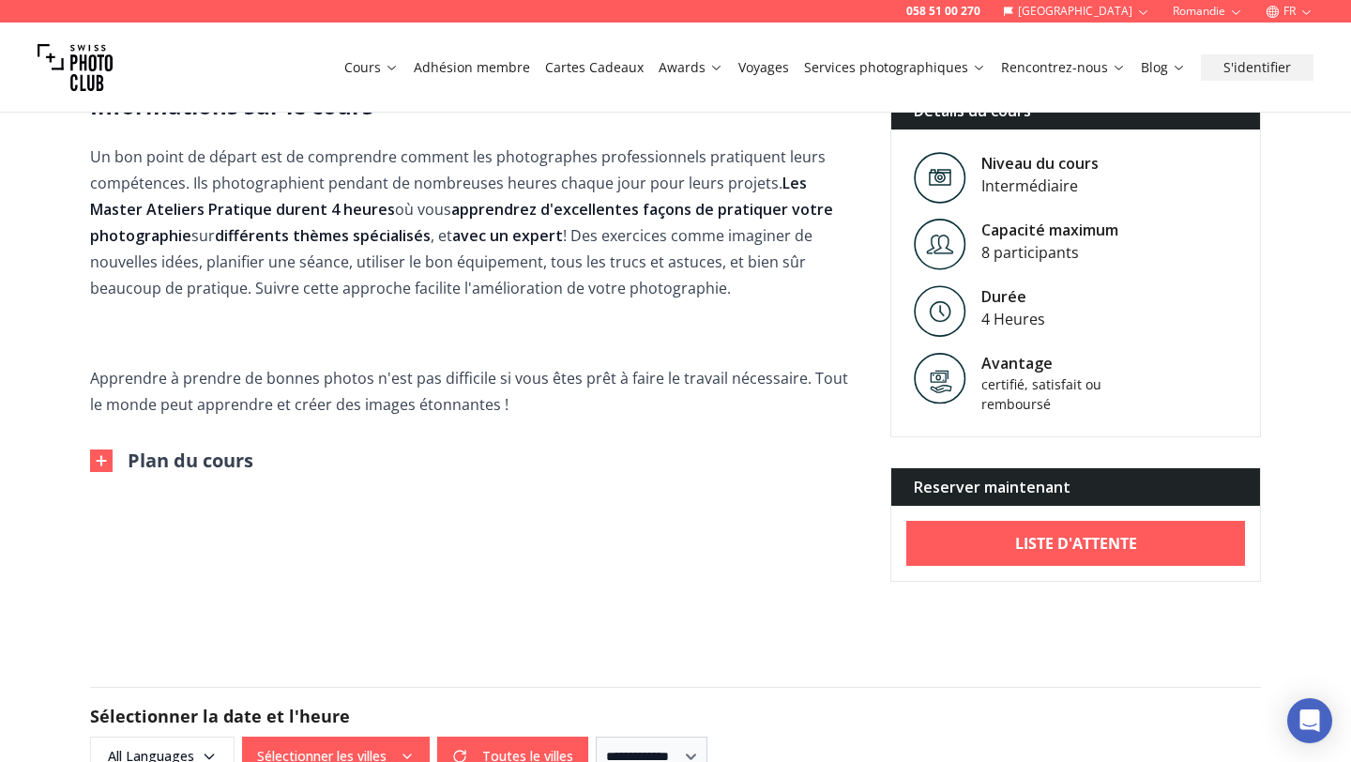
click at [210, 454] on button "Plan du cours" at bounding box center [171, 460] width 163 height 26
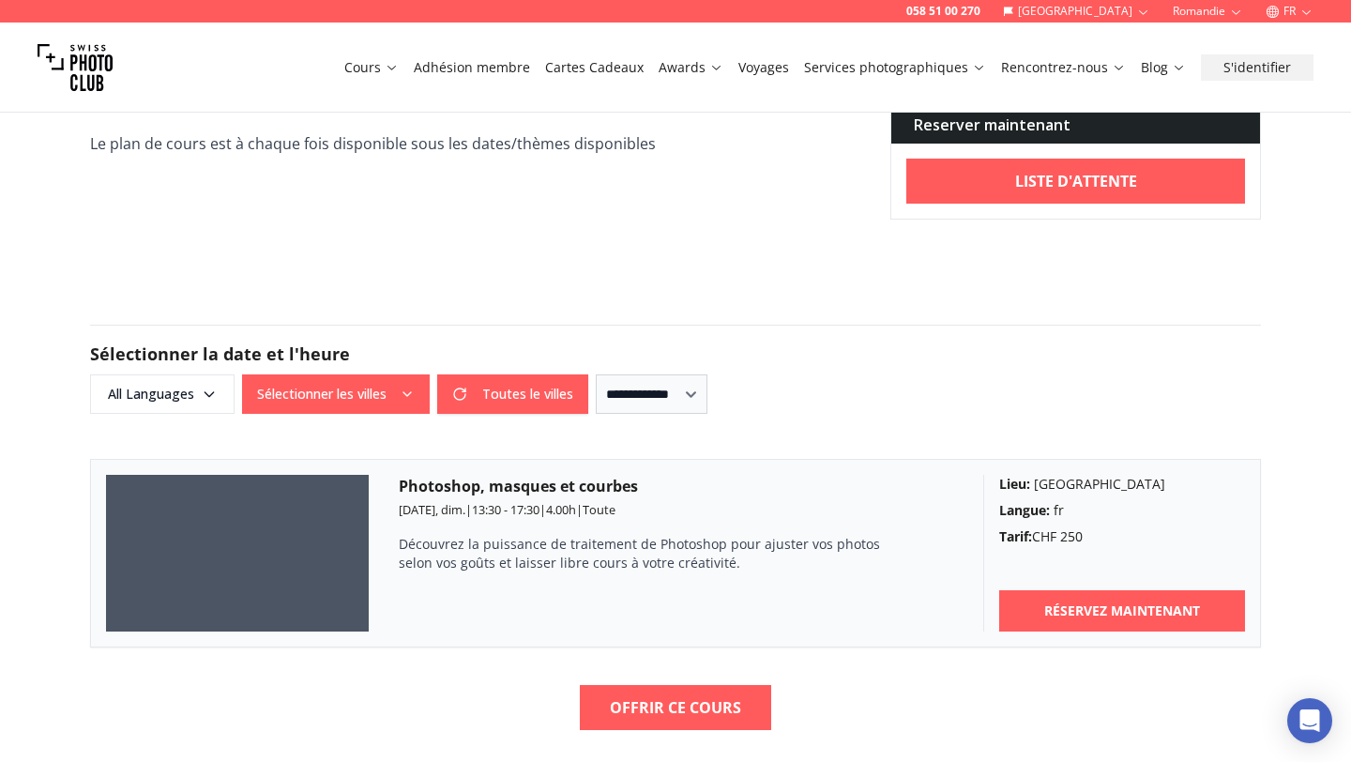
scroll to position [912, 0]
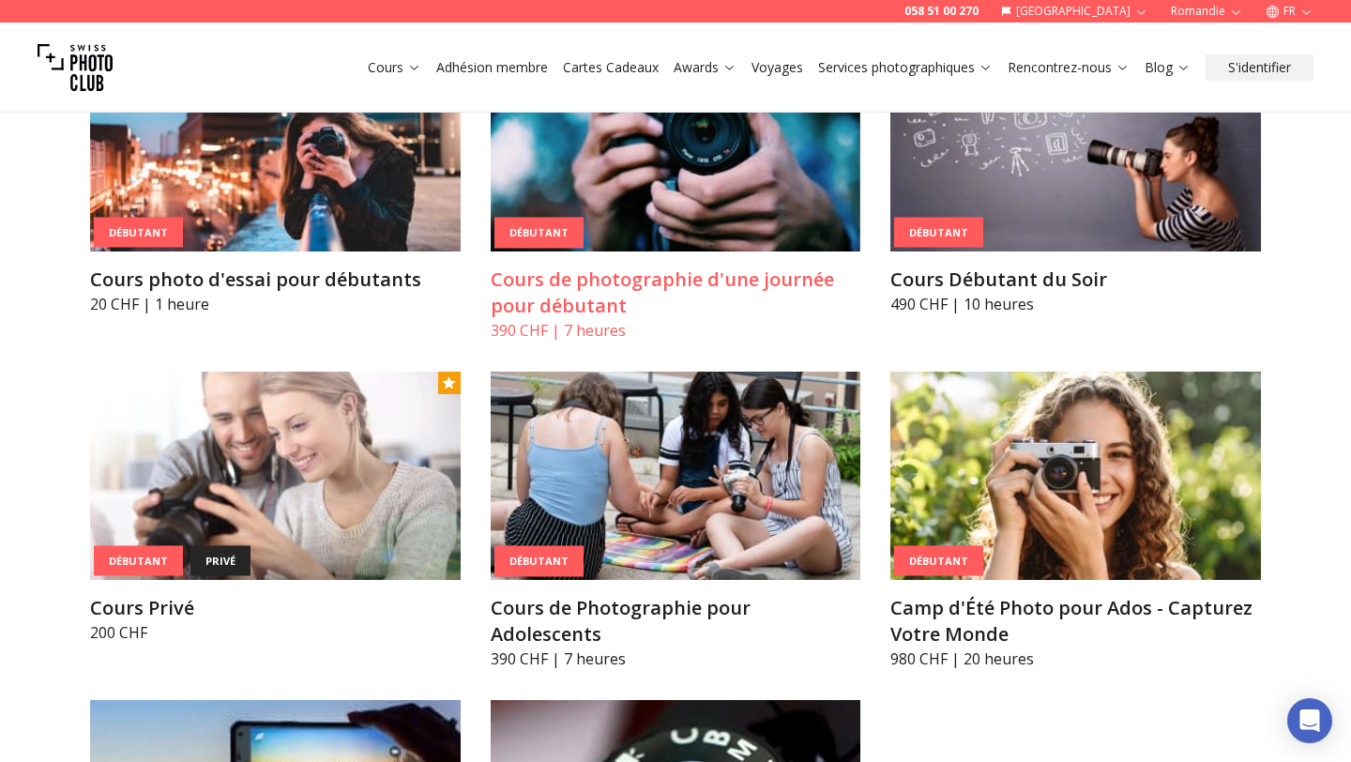
scroll to position [1064, 0]
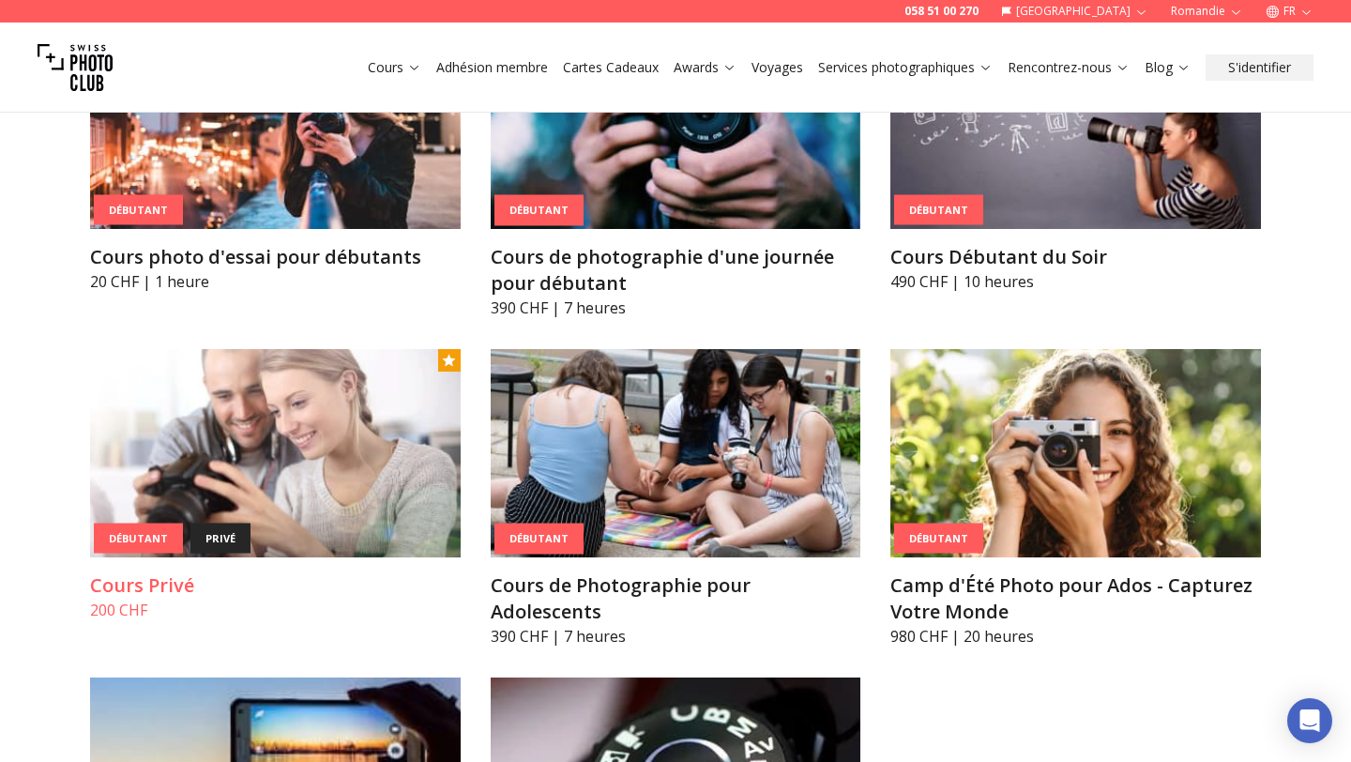
click at [188, 569] on article "Débutant privé Cours Privé 200 CHF" at bounding box center [275, 485] width 371 height 272
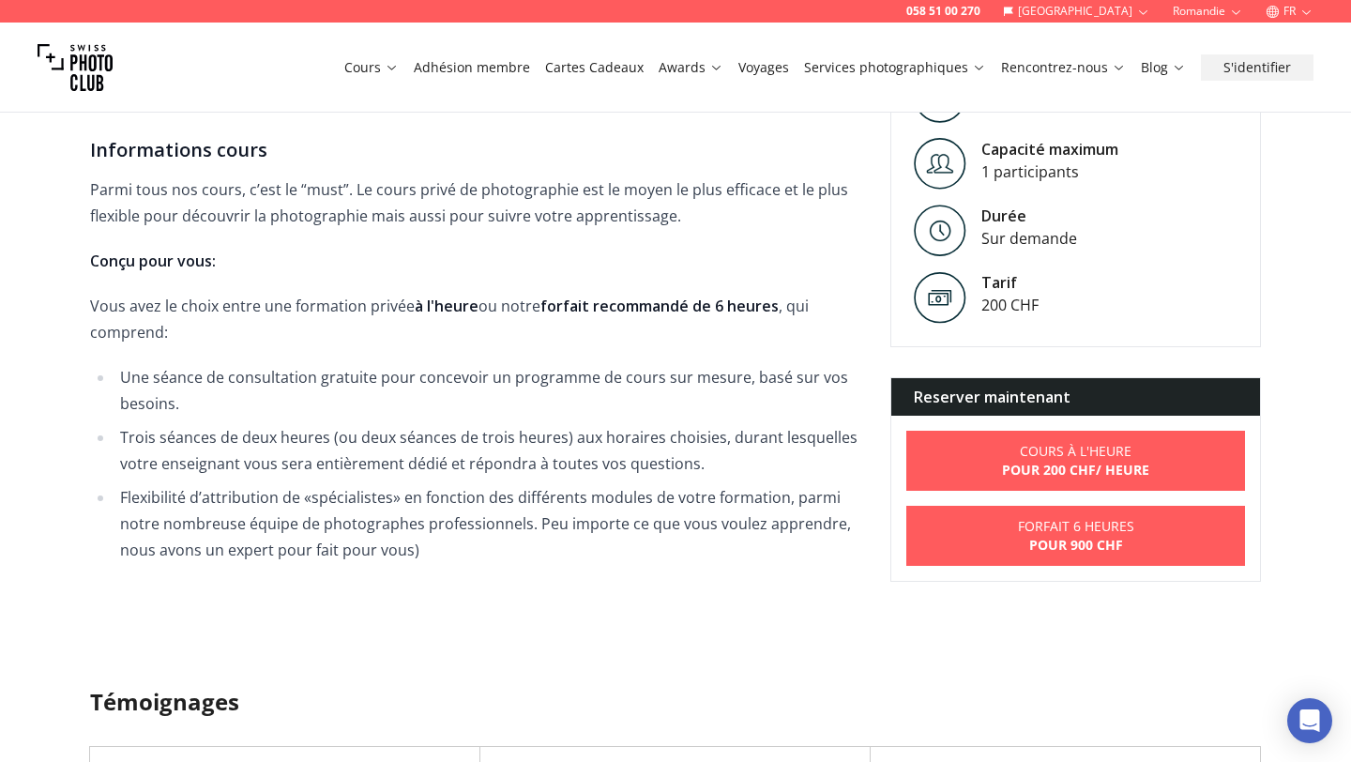
scroll to position [553, 0]
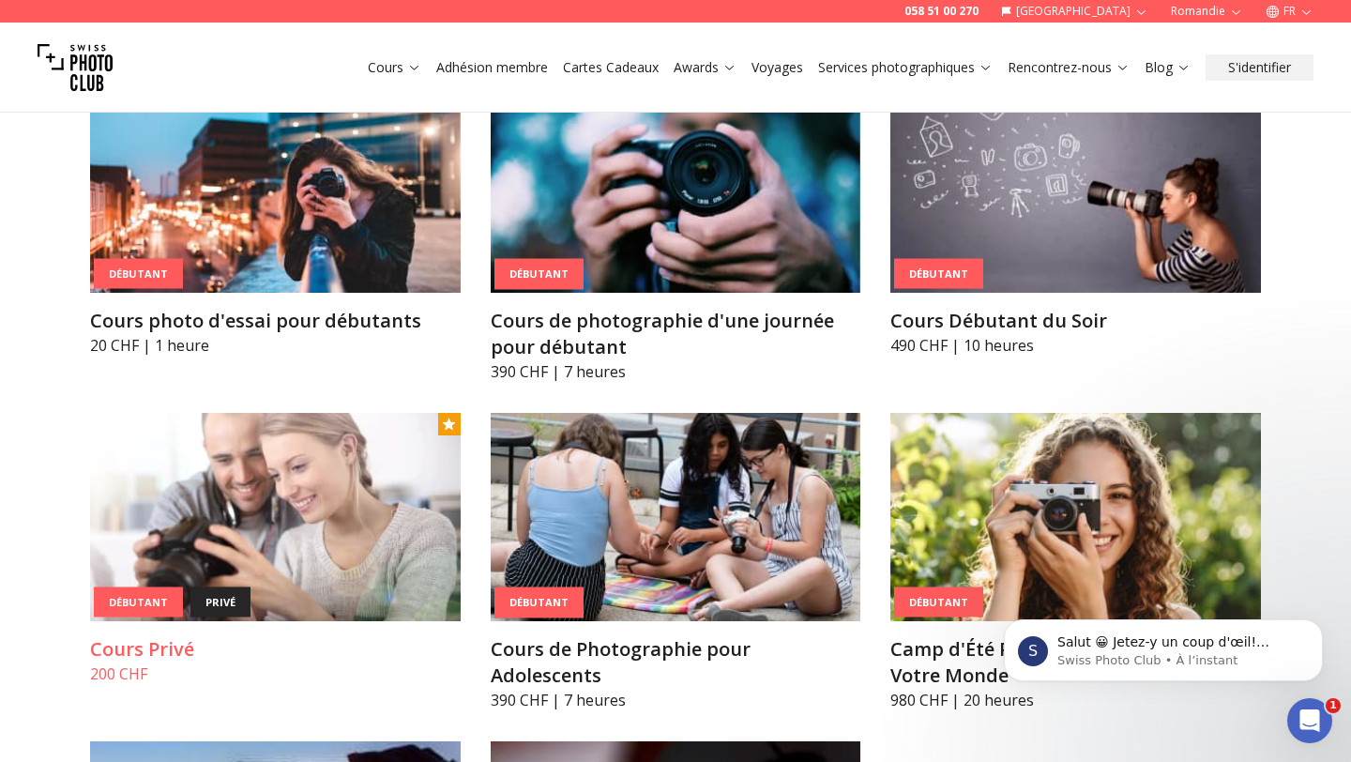
scroll to position [1028, 0]
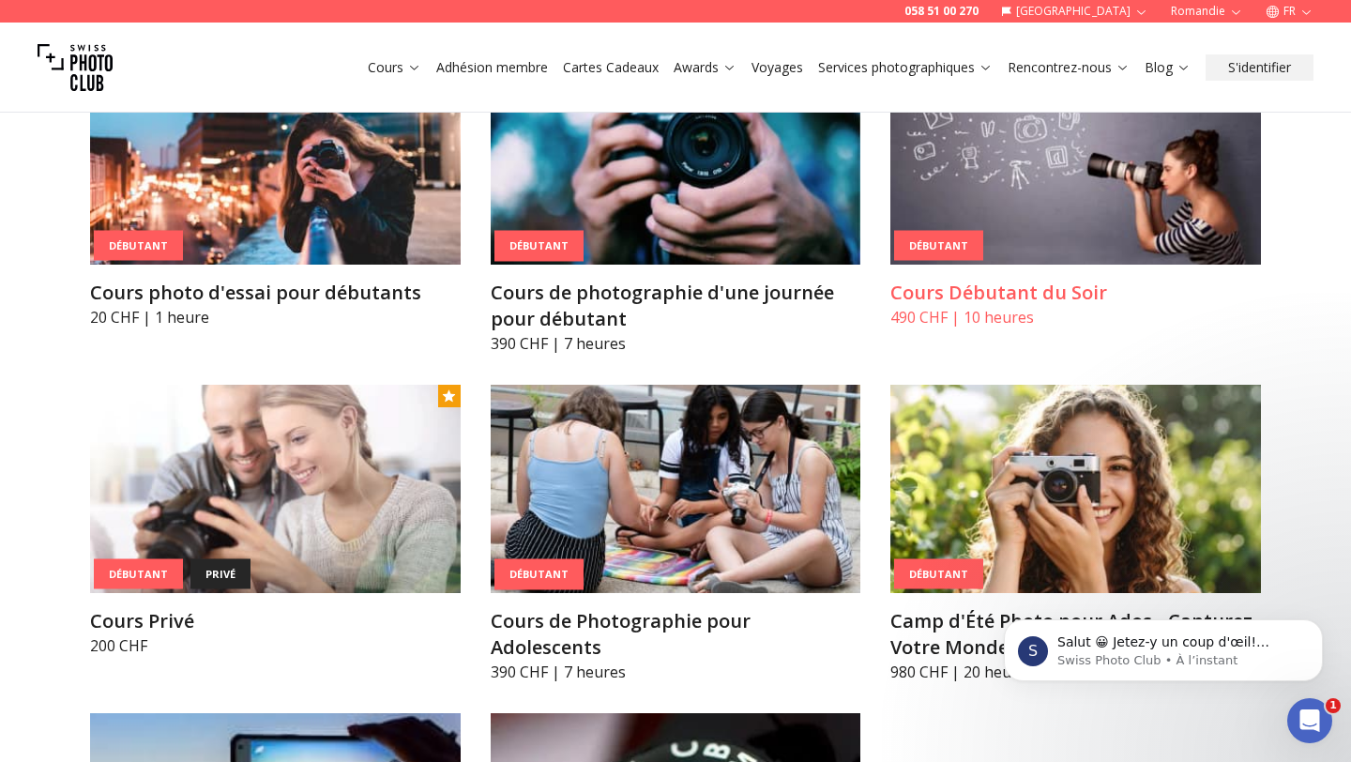
click at [1076, 150] on img at bounding box center [1075, 160] width 371 height 208
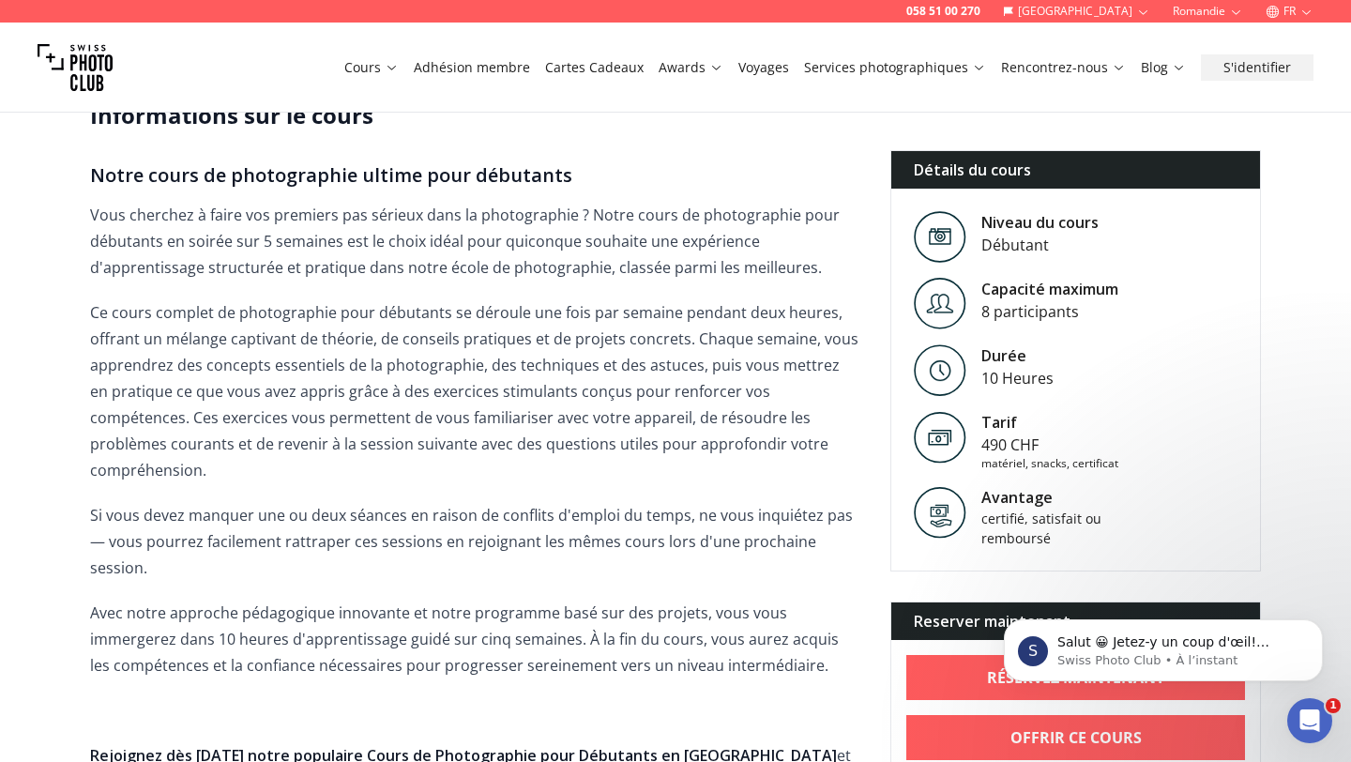
scroll to position [545, 0]
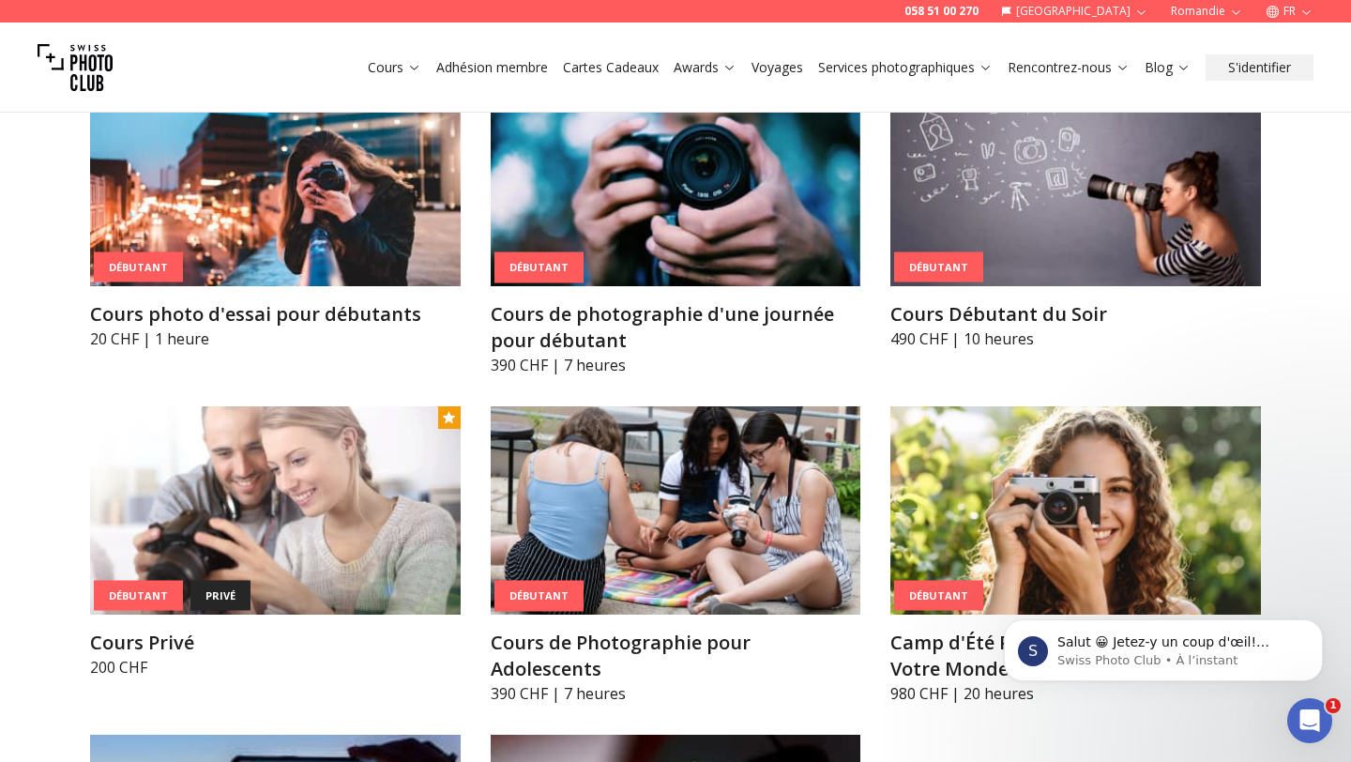
scroll to position [992, 0]
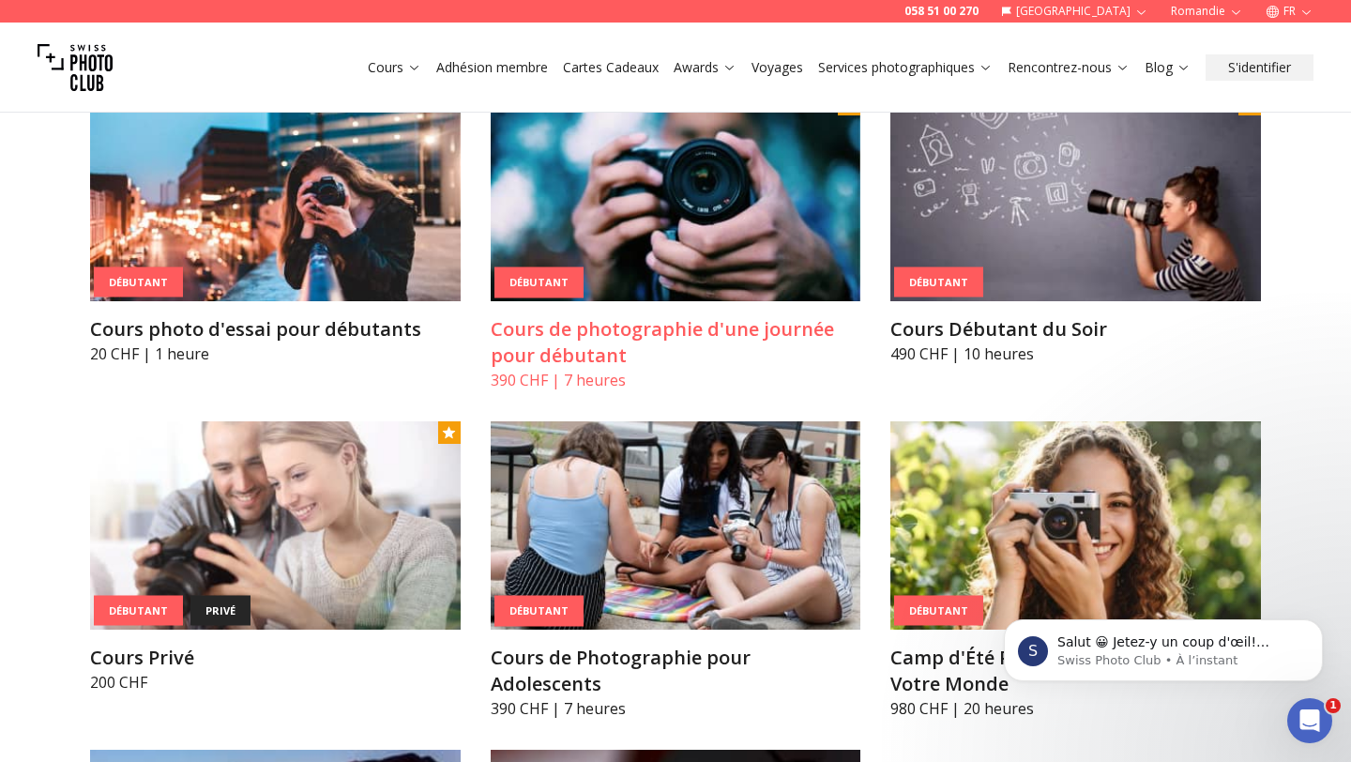
click at [674, 328] on h3 "Cours de photographie d'une journée pour débutant" at bounding box center [676, 342] width 371 height 53
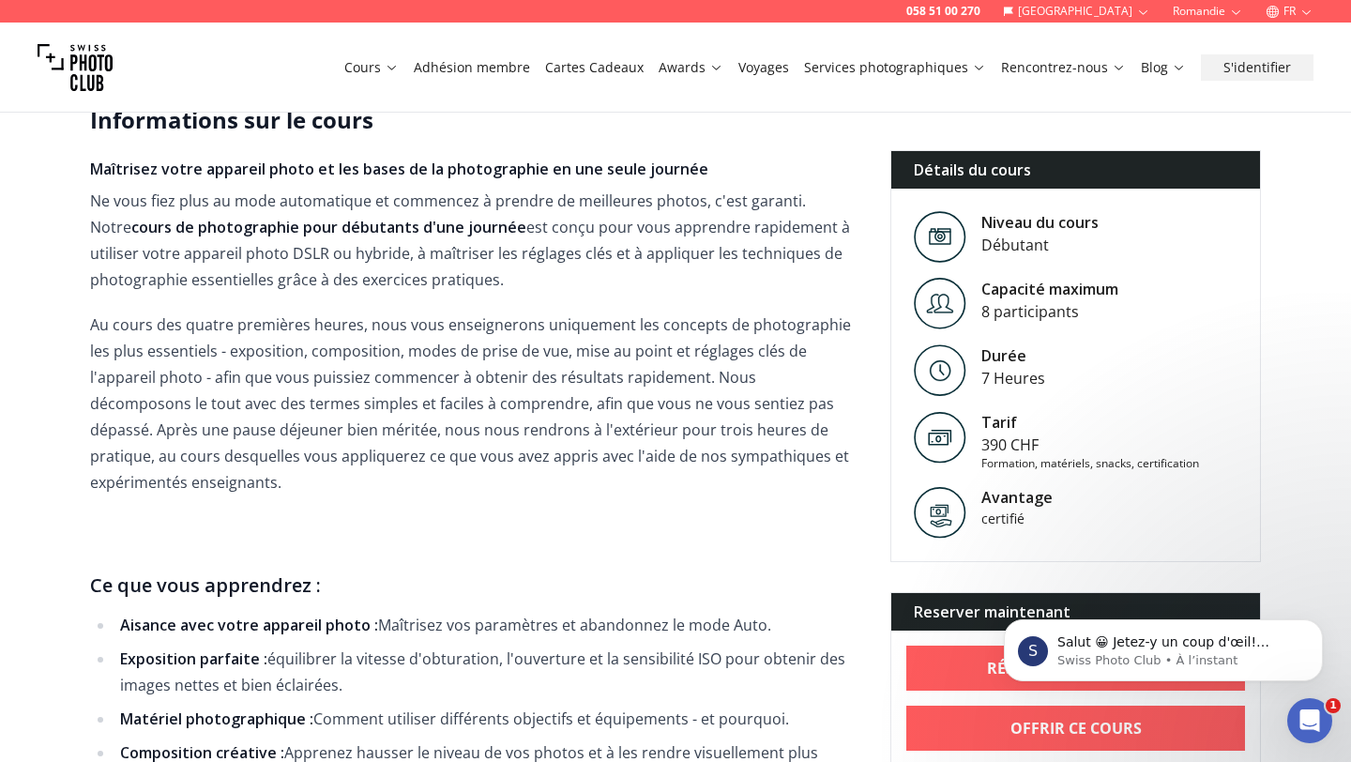
scroll to position [511, 0]
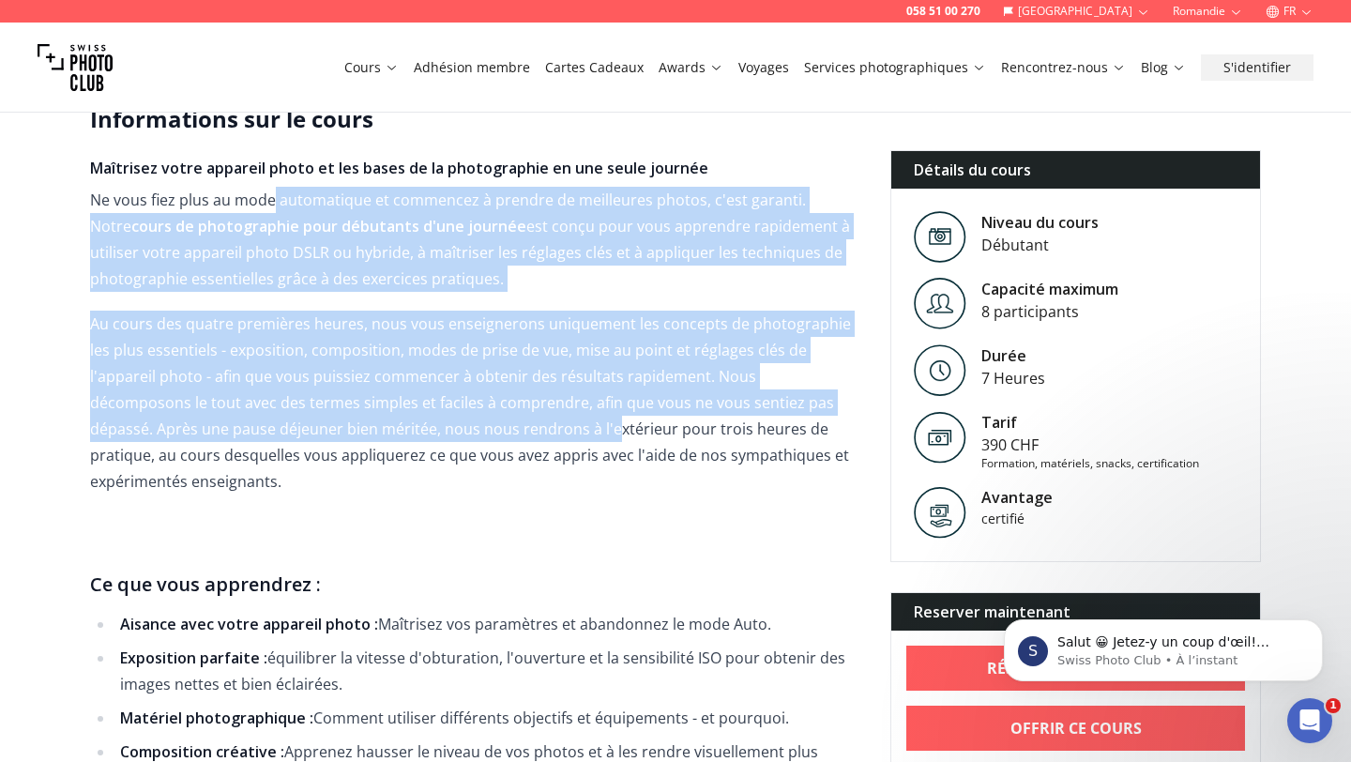
drag, startPoint x: 274, startPoint y: 193, endPoint x: 415, endPoint y: 420, distance: 267.1
click at [418, 419] on span "Maîtrisez votre appareil photo et les bases de la photographie en une seule jou…" at bounding box center [475, 615] width 770 height 916
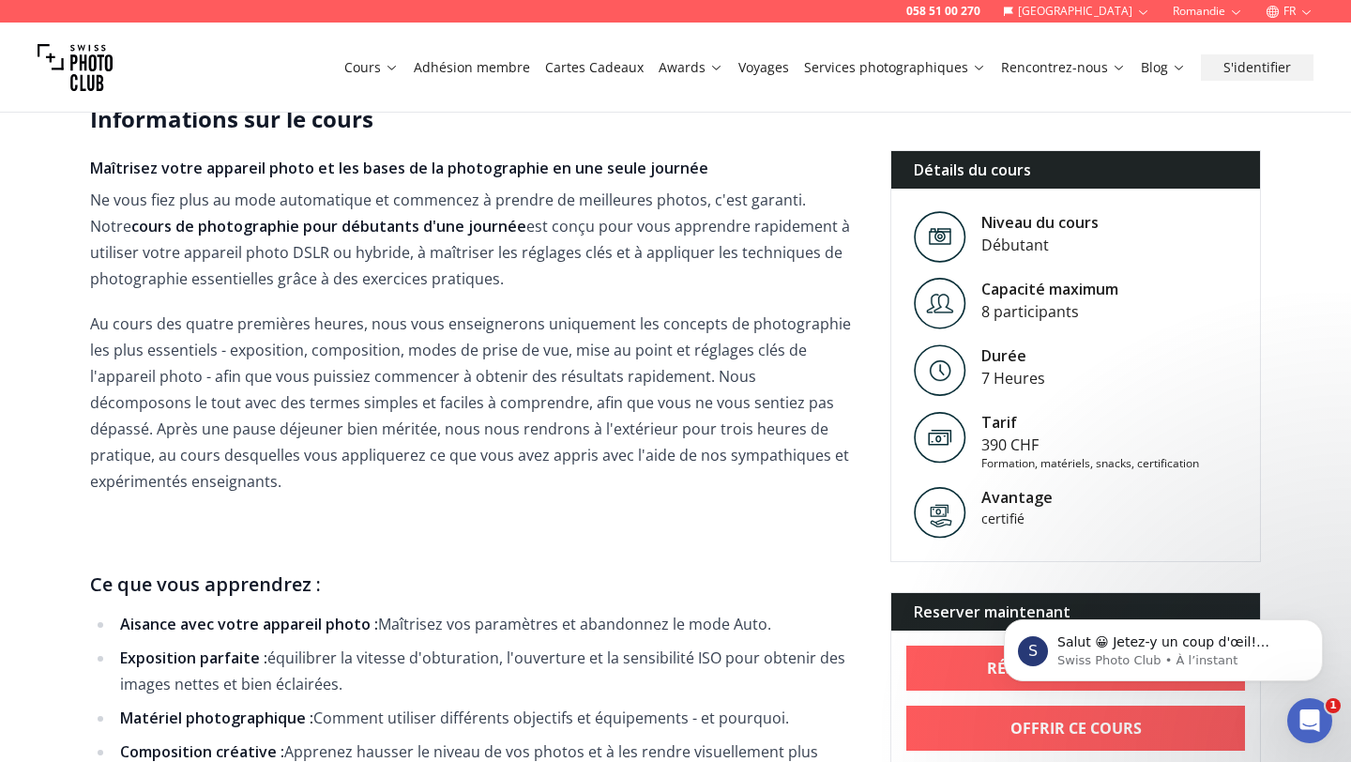
click at [583, 378] on p "Au cours des quatre premières heures, nous vous enseignerons uniquement les con…" at bounding box center [475, 403] width 770 height 184
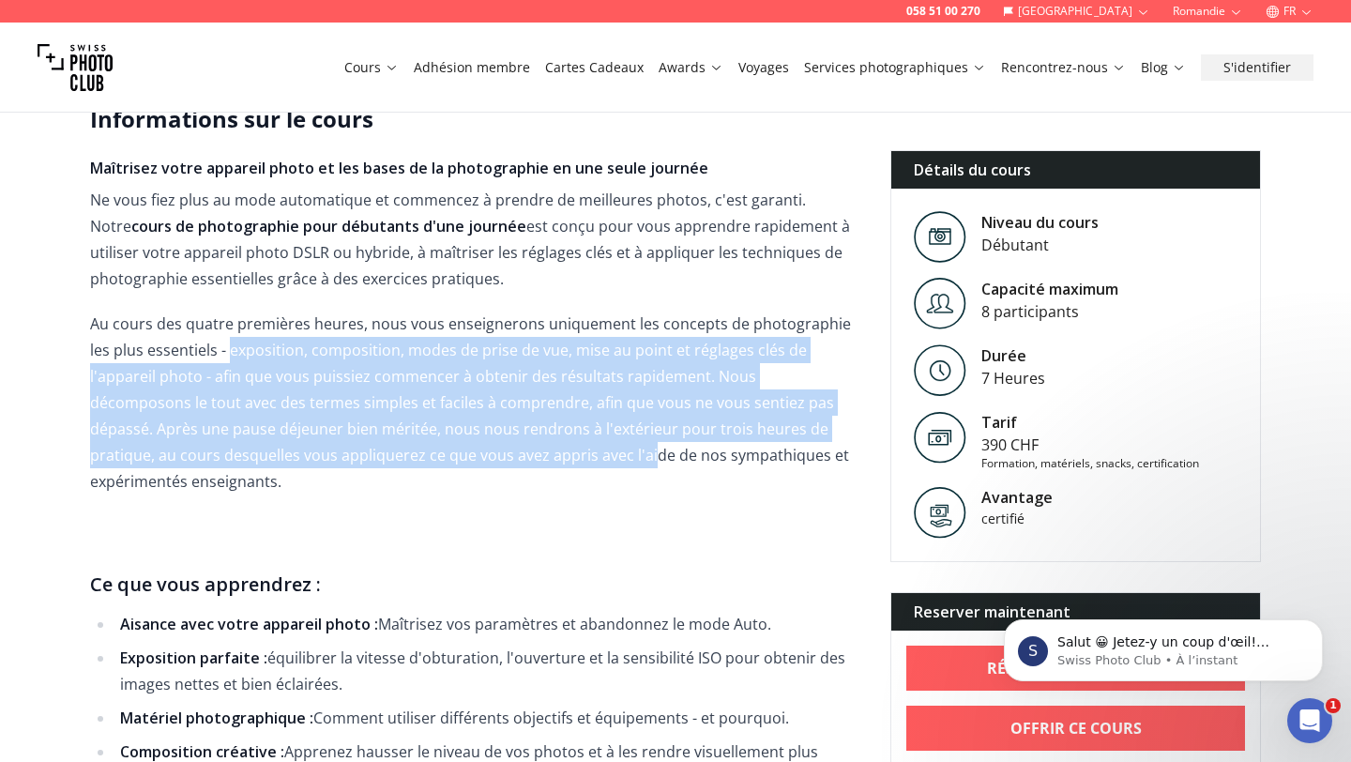
drag, startPoint x: 205, startPoint y: 354, endPoint x: 432, endPoint y: 459, distance: 249.3
click at [435, 459] on p "Au cours des quatre premières heures, nous vous enseignerons uniquement les con…" at bounding box center [475, 403] width 770 height 184
click at [432, 459] on p "Au cours des quatre premières heures, nous vous enseignerons uniquement les con…" at bounding box center [475, 403] width 770 height 184
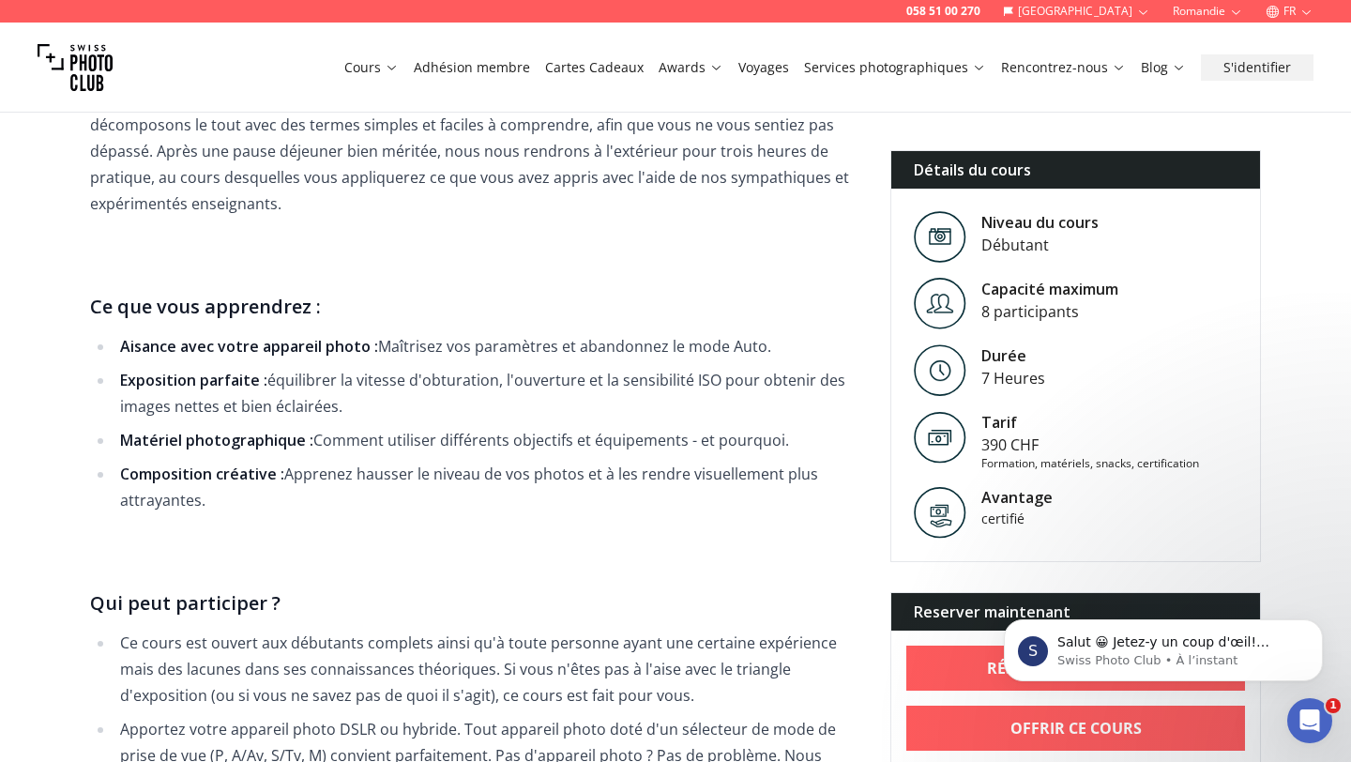
scroll to position [794, 0]
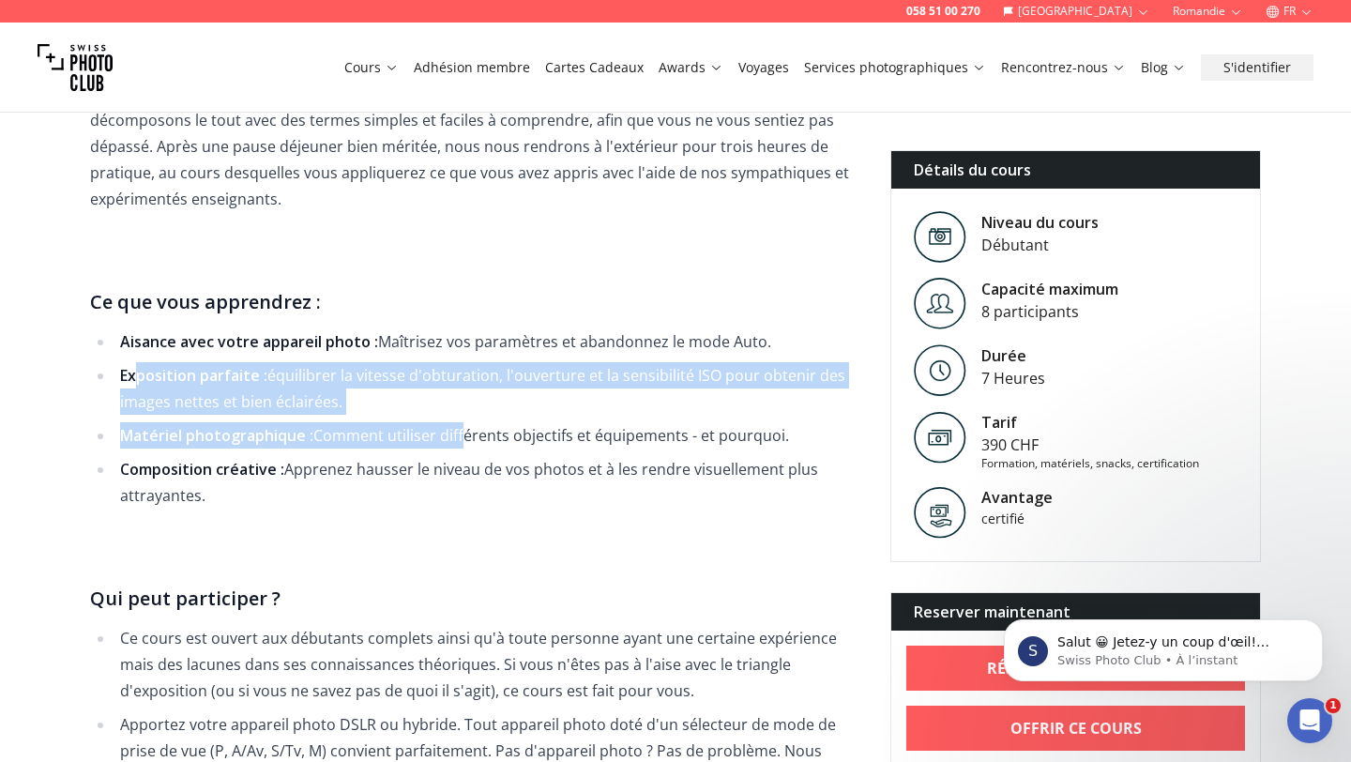
drag, startPoint x: 138, startPoint y: 355, endPoint x: 447, endPoint y: 401, distance: 312.0
click at [451, 402] on ul "Aisance avec votre appareil photo : Maîtrisez vos paramètres et abandonnez le m…" at bounding box center [475, 418] width 770 height 180
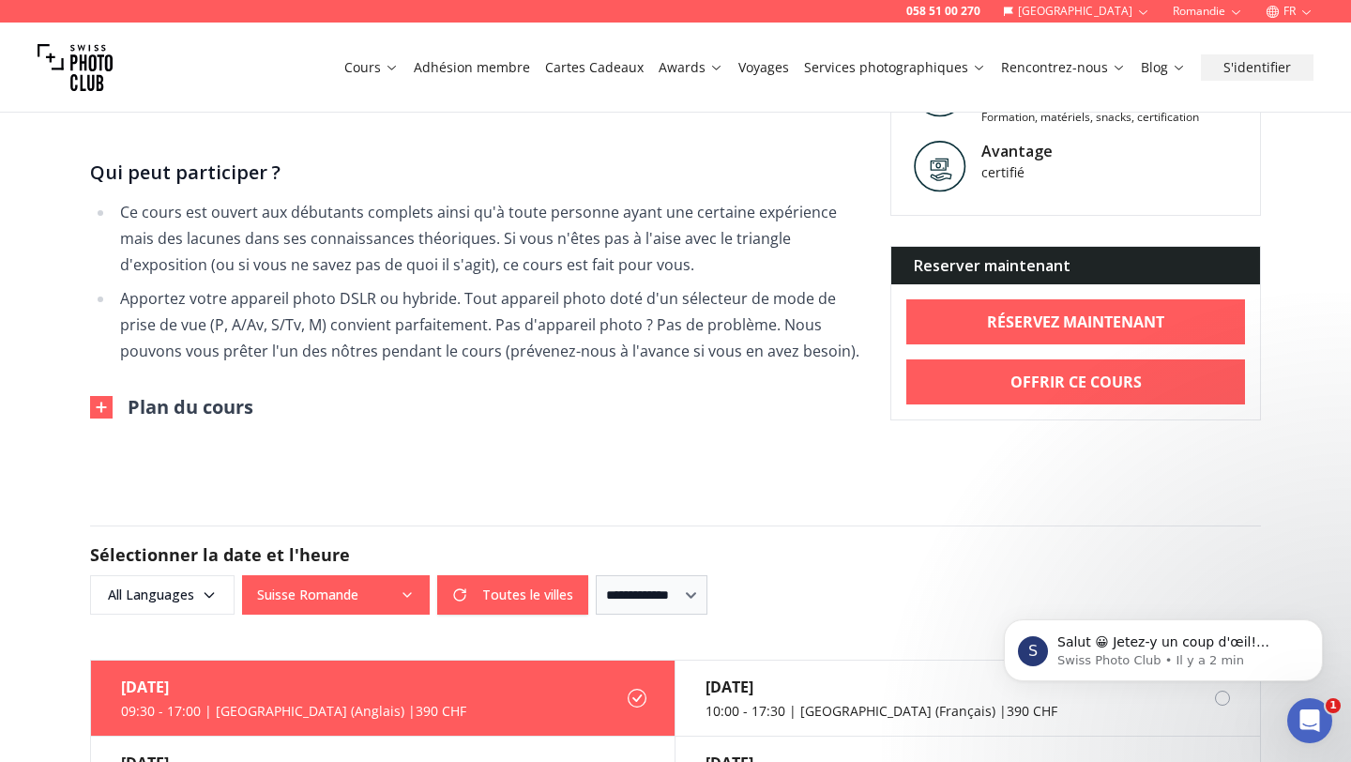
scroll to position [1259, 0]
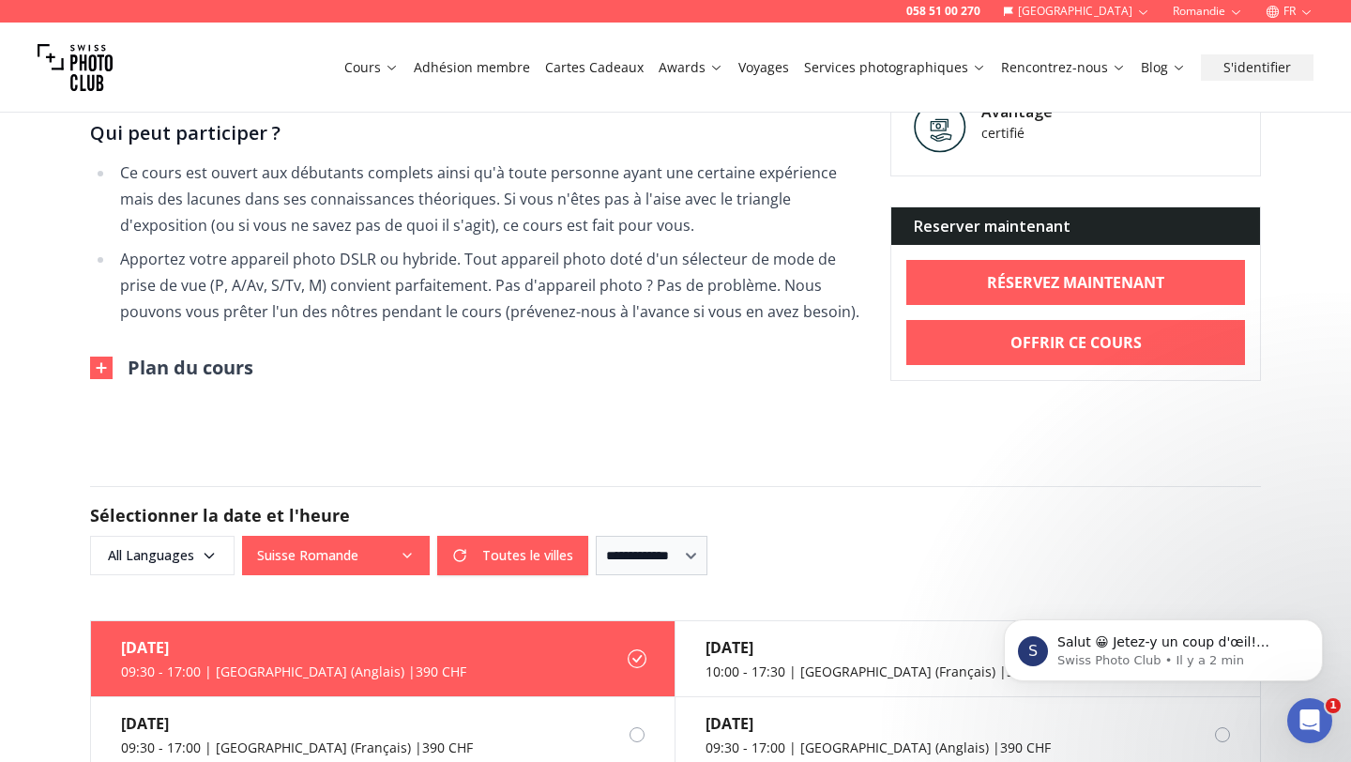
click at [200, 355] on button "Plan du cours" at bounding box center [171, 368] width 163 height 26
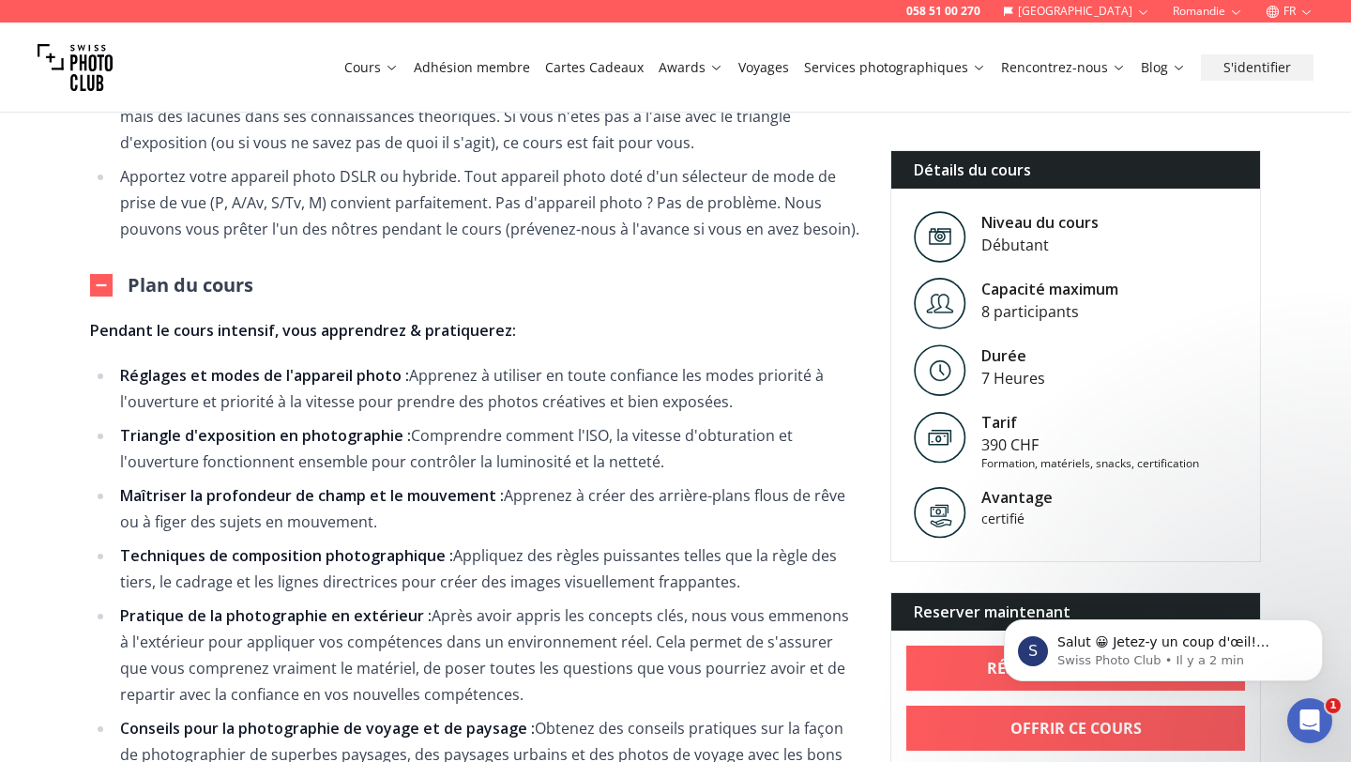
scroll to position [1343, 0]
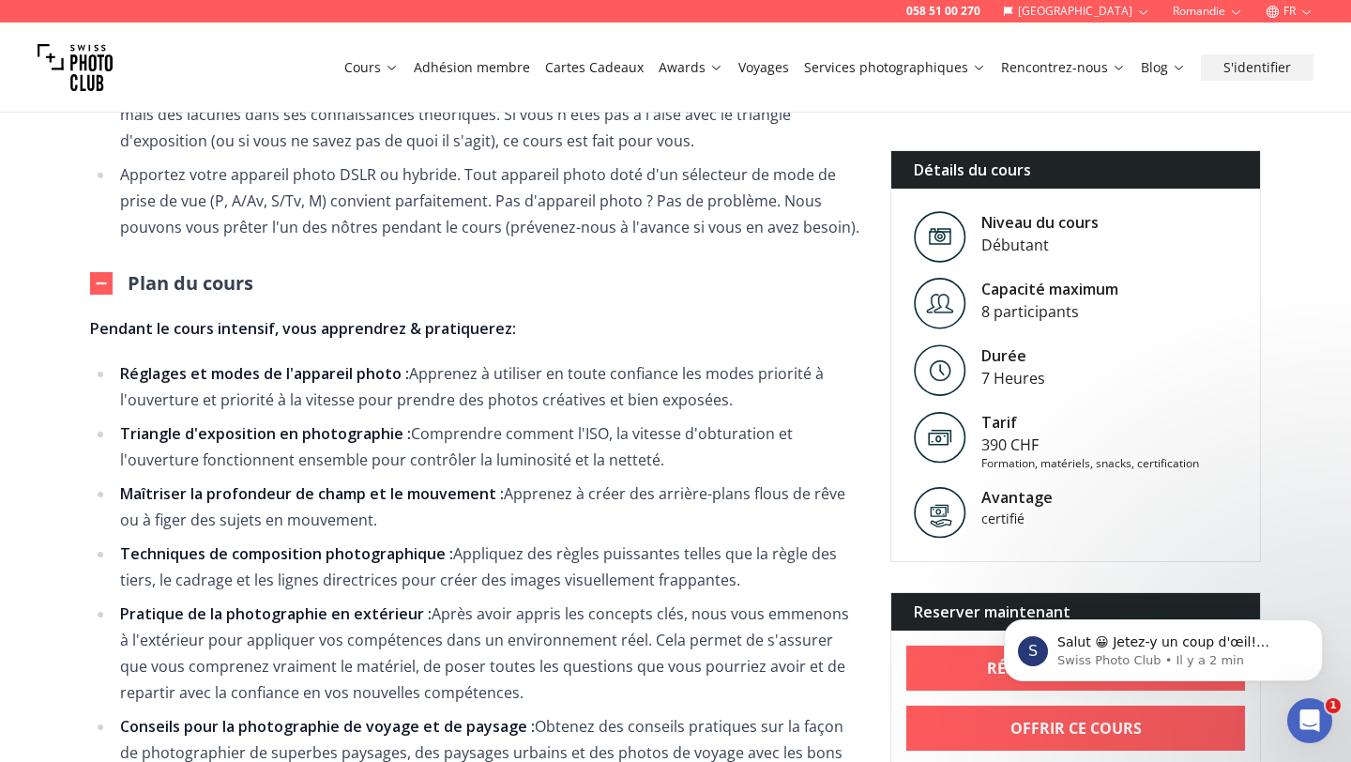
click at [572, 420] on li "Triangle d'exposition en photographie : Comprendre comment l'ISO, la vitesse d'…" at bounding box center [487, 446] width 746 height 53
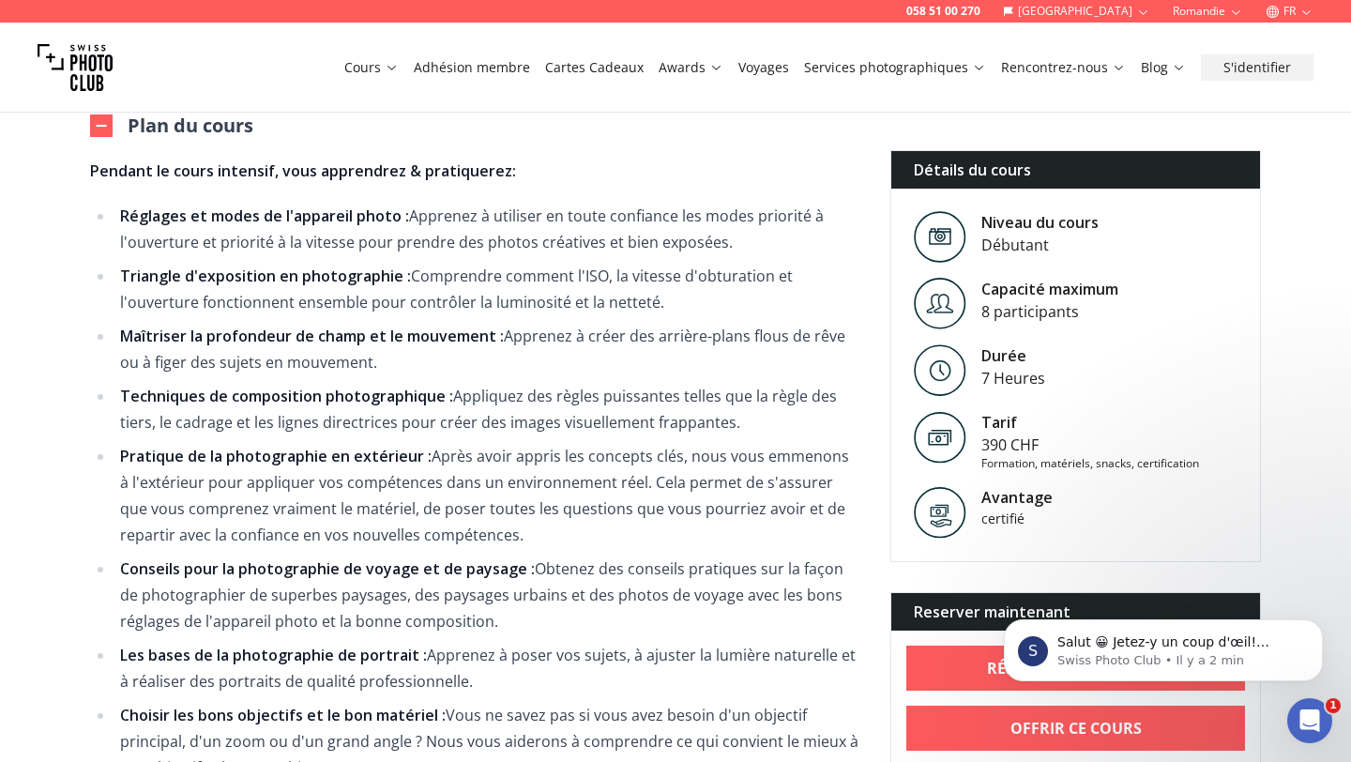
scroll to position [1528, 0]
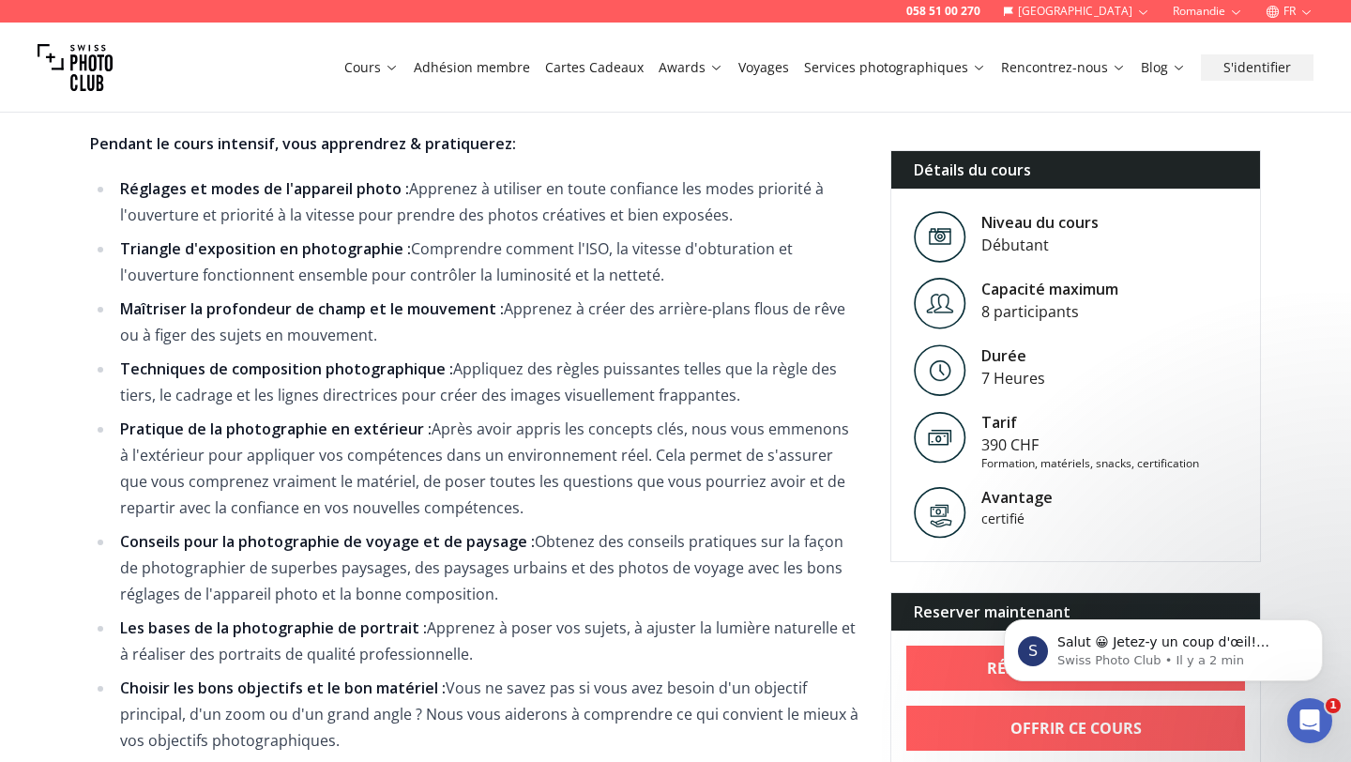
drag, startPoint x: 772, startPoint y: 373, endPoint x: 453, endPoint y: 345, distance: 320.2
click at [453, 356] on li "Techniques de composition photographique : Appliquez des règles puissantes tell…" at bounding box center [487, 382] width 746 height 53
copy li "Appliquez des règles puissantes telles que la règle des tiers, le cadrage et le…"
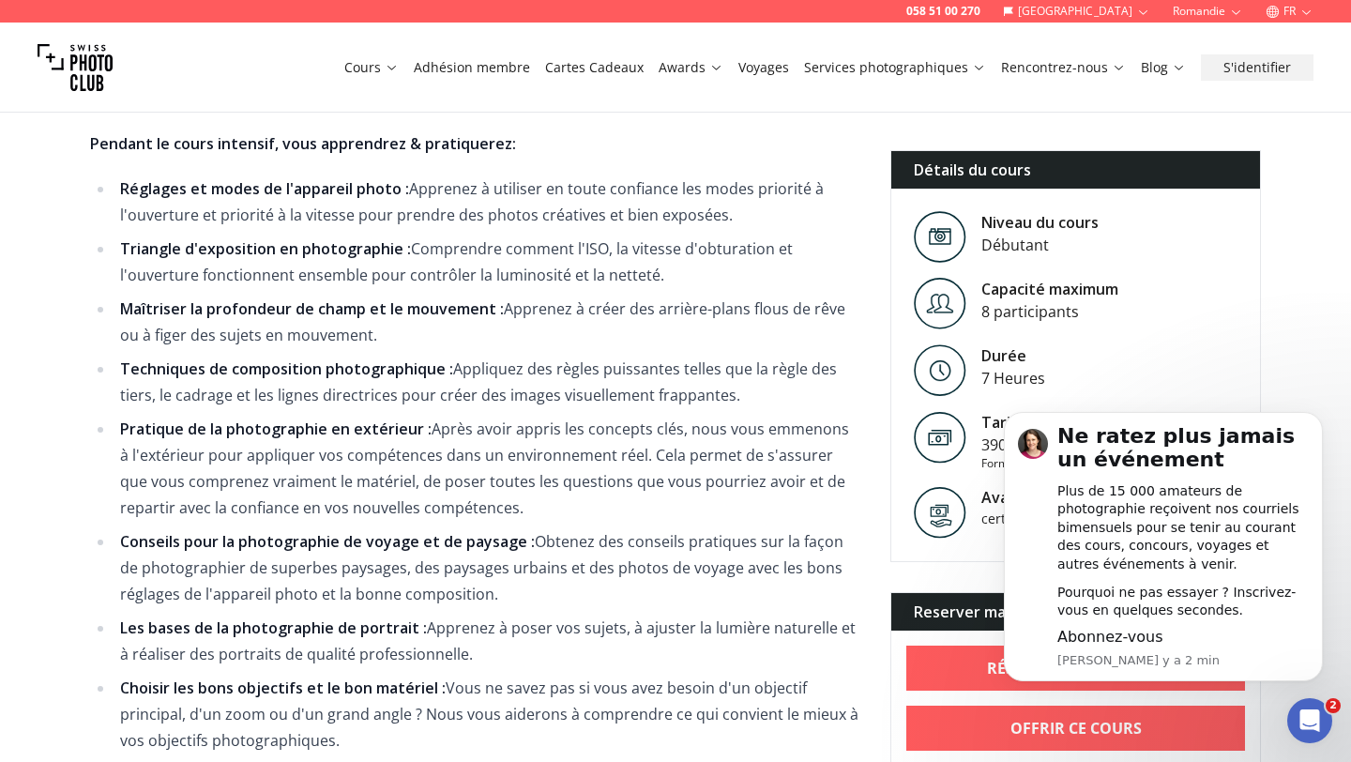
click at [508, 416] on li "Pratique de la photographie en extérieur : Après avoir appris les concepts clés…" at bounding box center [487, 468] width 746 height 105
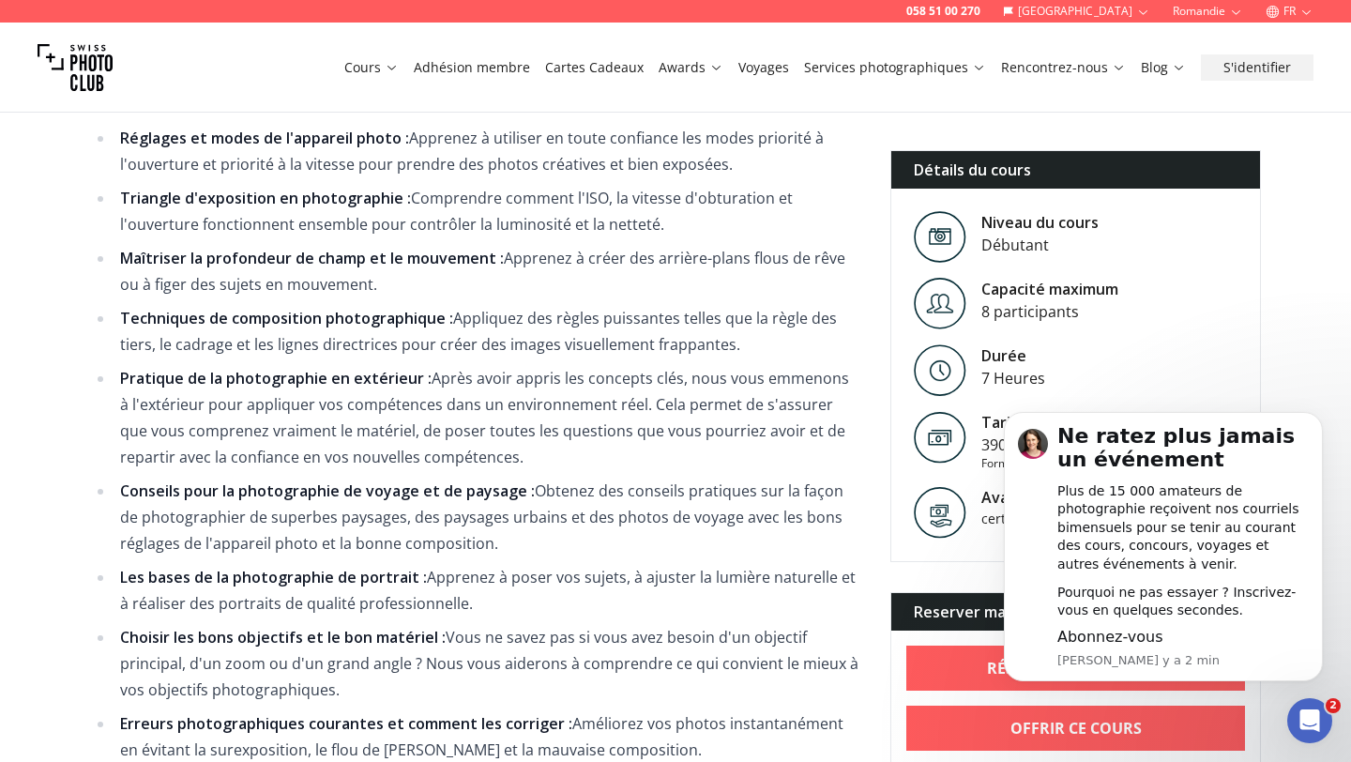
scroll to position [1580, 0]
click at [742, 364] on li "Pratique de la photographie en extérieur : Après avoir appris les concepts clés…" at bounding box center [487, 416] width 746 height 105
drag, startPoint x: 450, startPoint y: 296, endPoint x: 731, endPoint y: 320, distance: 281.6
click at [731, 320] on li "Techniques de composition photographique : Appliquez des règles puissantes tell…" at bounding box center [487, 330] width 746 height 53
click at [354, 369] on li "Pratique de la photographie en extérieur : Après avoir appris les concepts clés…" at bounding box center [487, 416] width 746 height 105
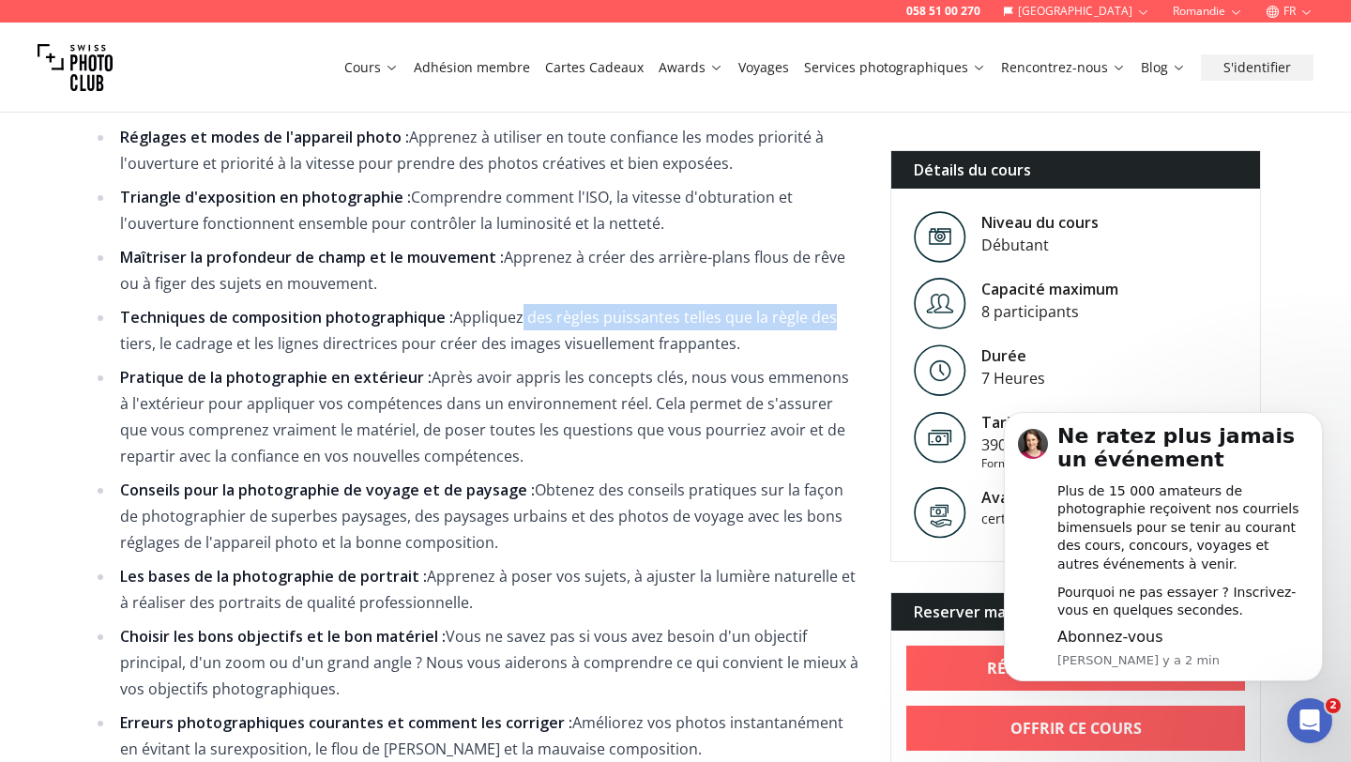
drag, startPoint x: 517, startPoint y: 289, endPoint x: 797, endPoint y: 277, distance: 280.8
click at [808, 304] on li "Techniques de composition photographique : Appliquez des règles puissantes tell…" at bounding box center [487, 330] width 746 height 53
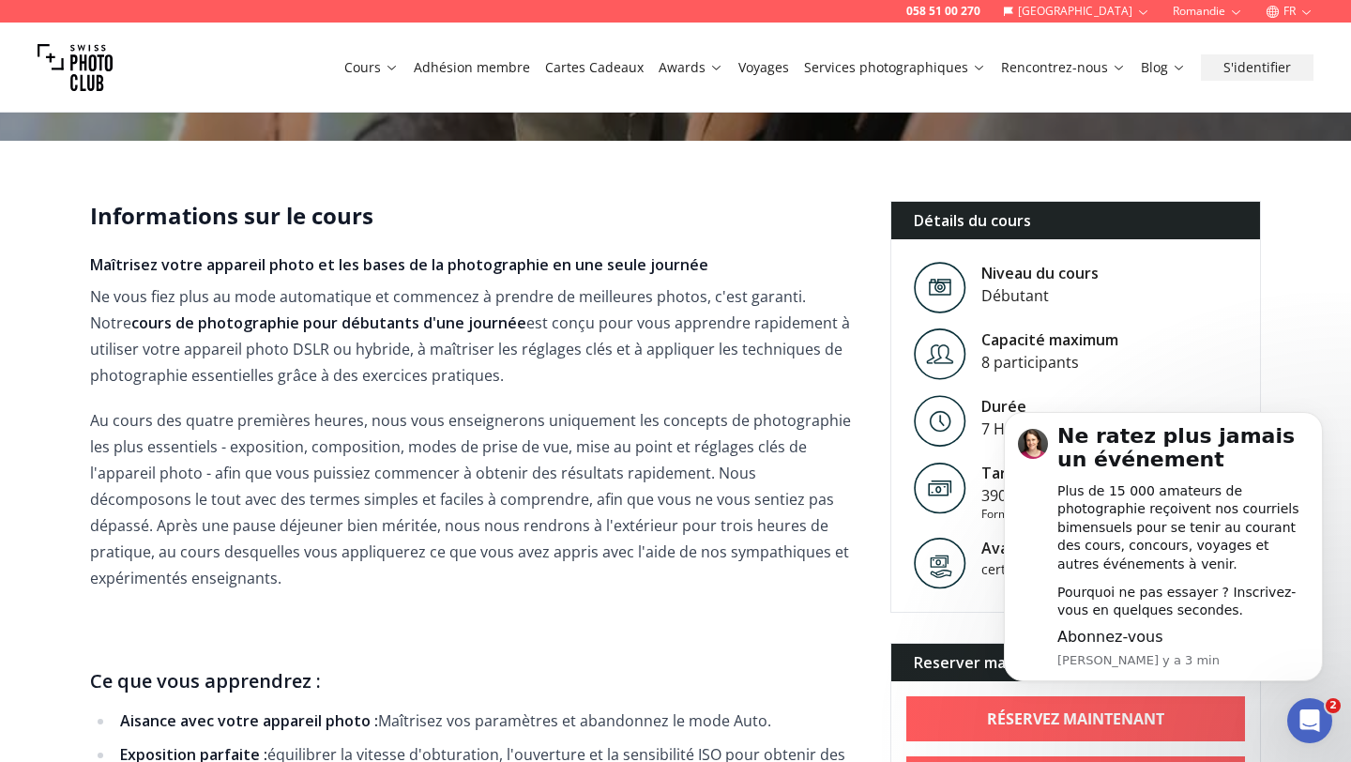
scroll to position [0, 0]
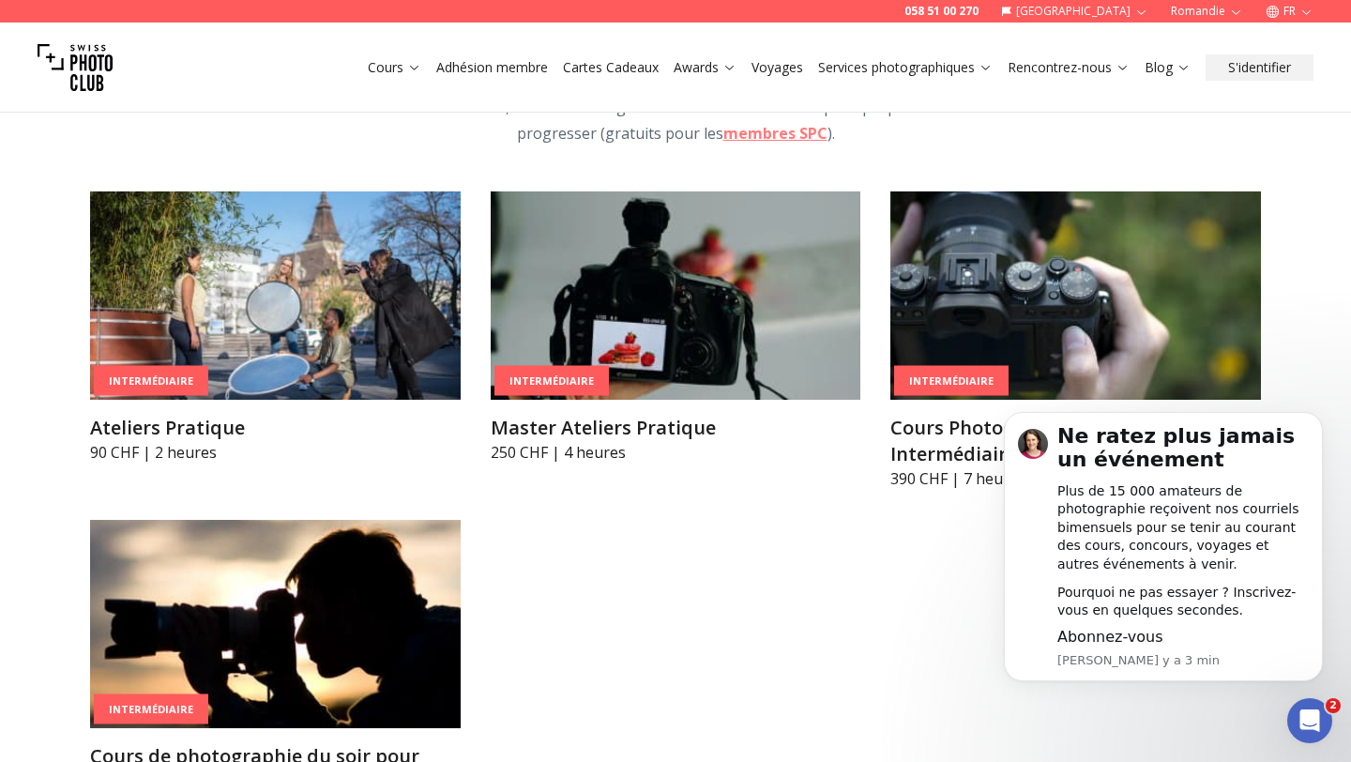
scroll to position [2977, 0]
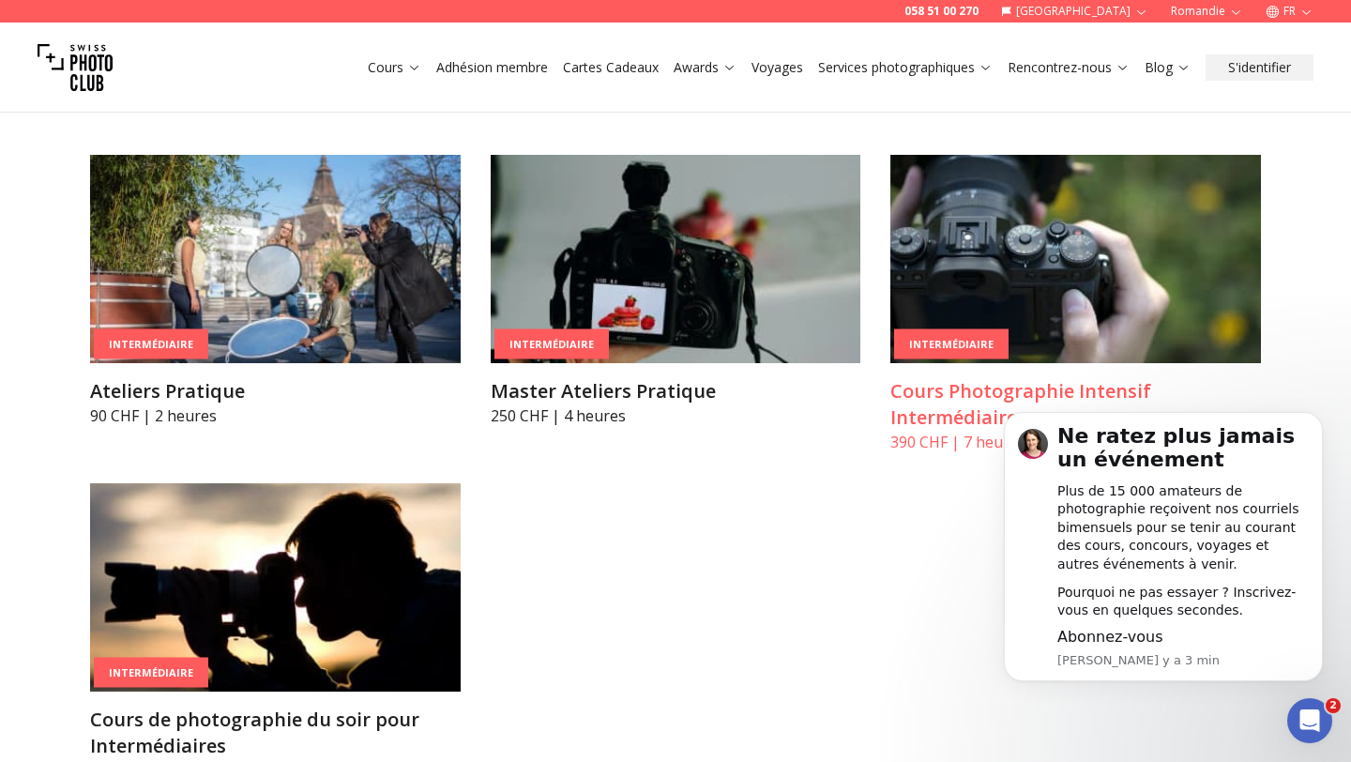
click at [1101, 227] on img at bounding box center [1075, 259] width 371 height 208
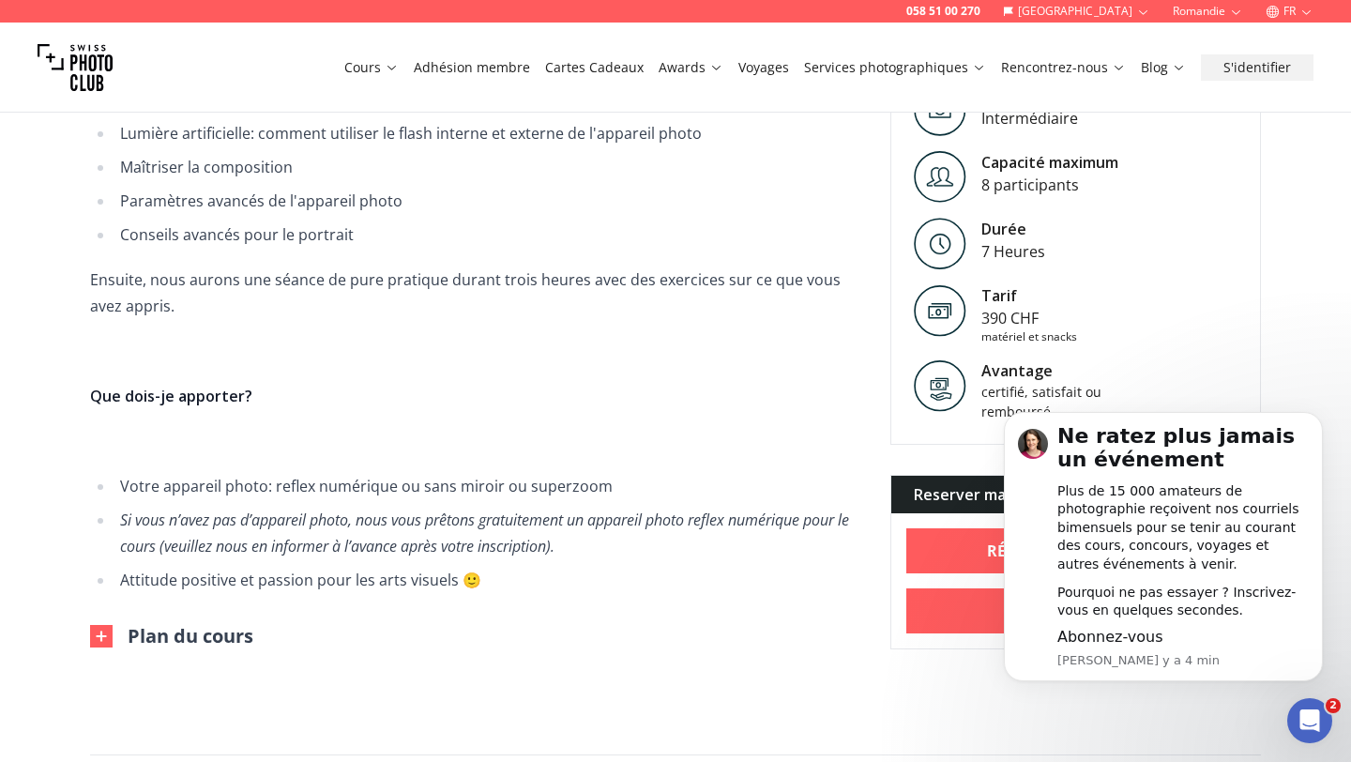
scroll to position [875, 0]
click at [206, 626] on button "Plan du cours" at bounding box center [171, 635] width 163 height 26
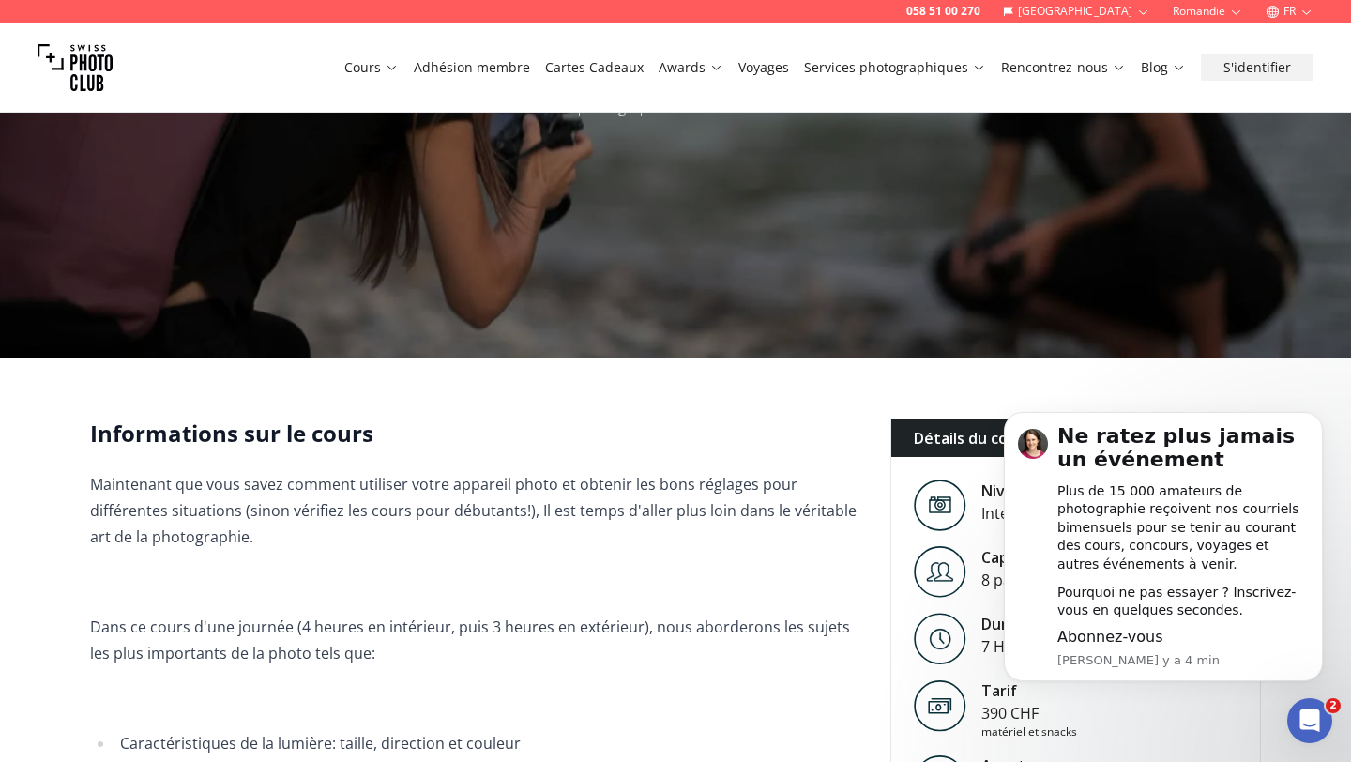
scroll to position [0, 0]
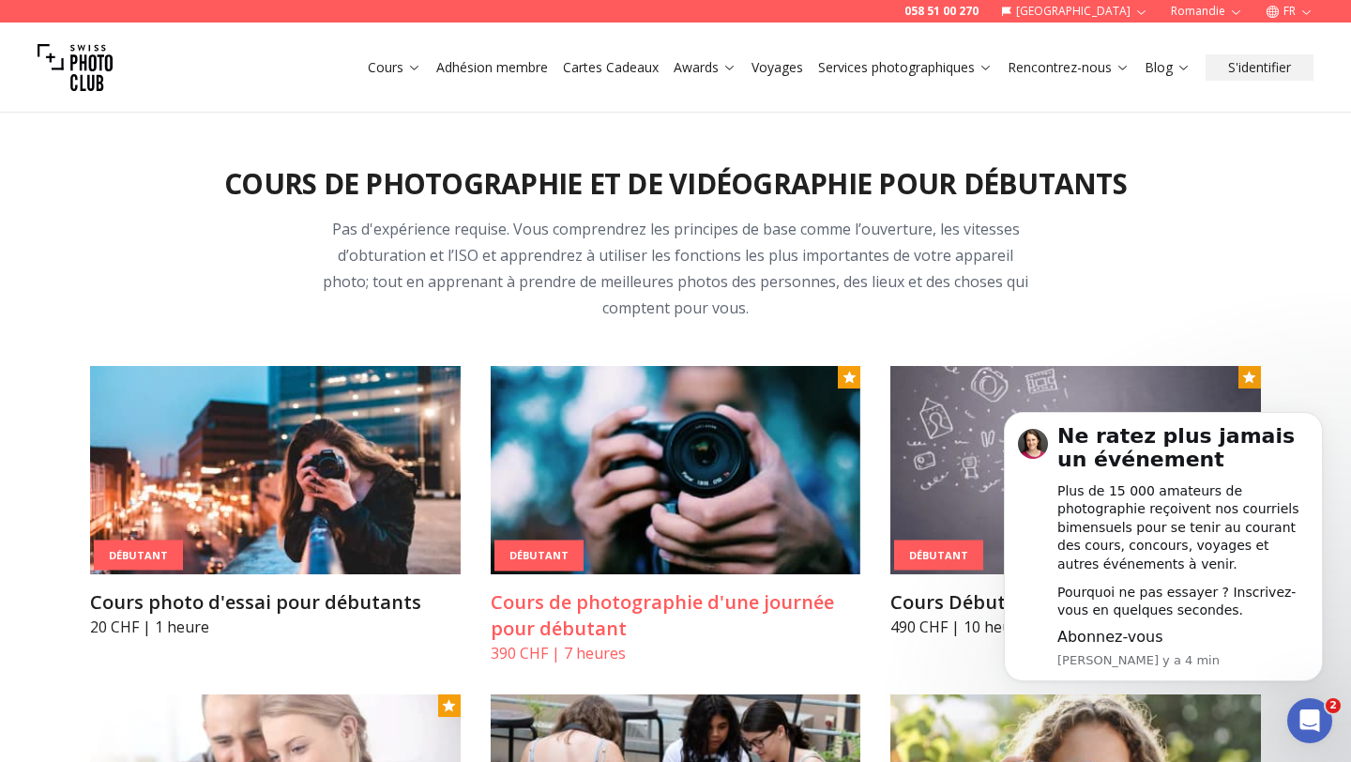
scroll to position [855, 0]
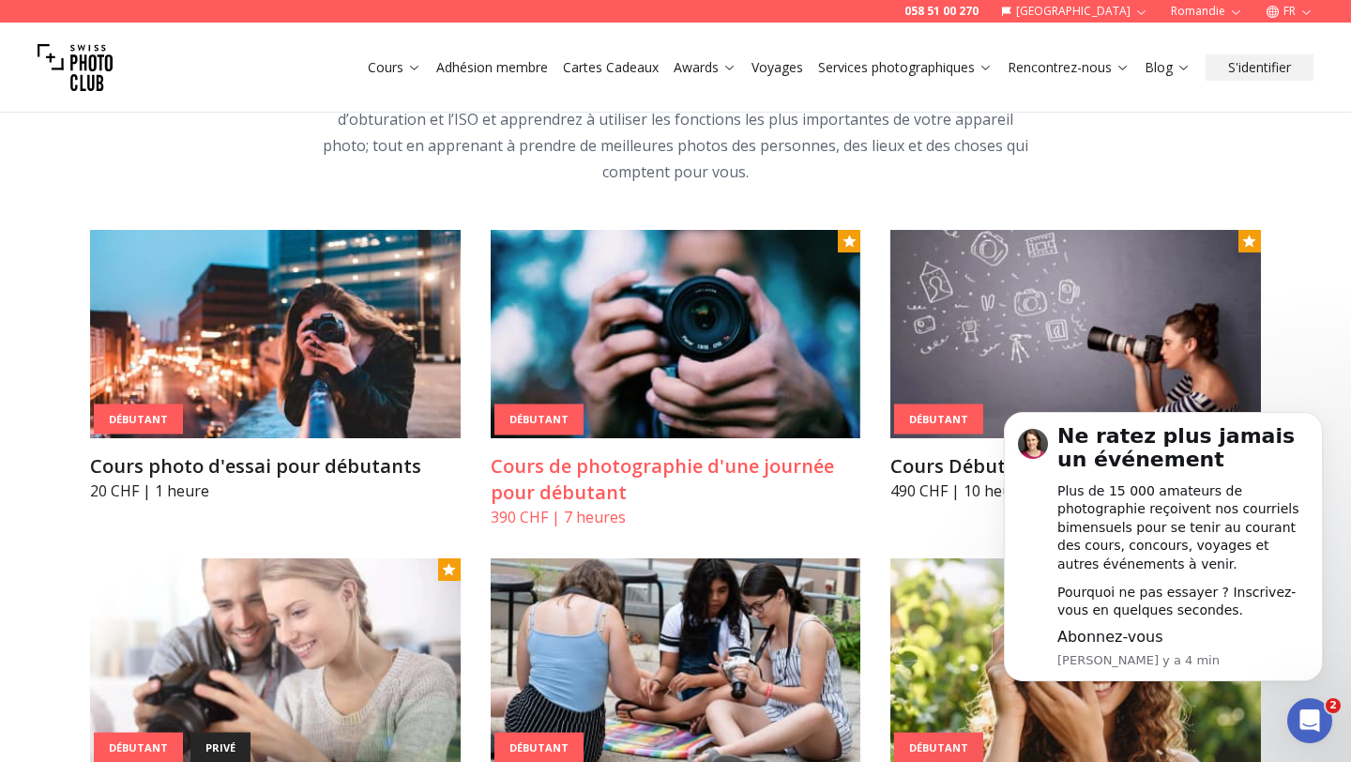
click at [618, 421] on img at bounding box center [676, 334] width 371 height 208
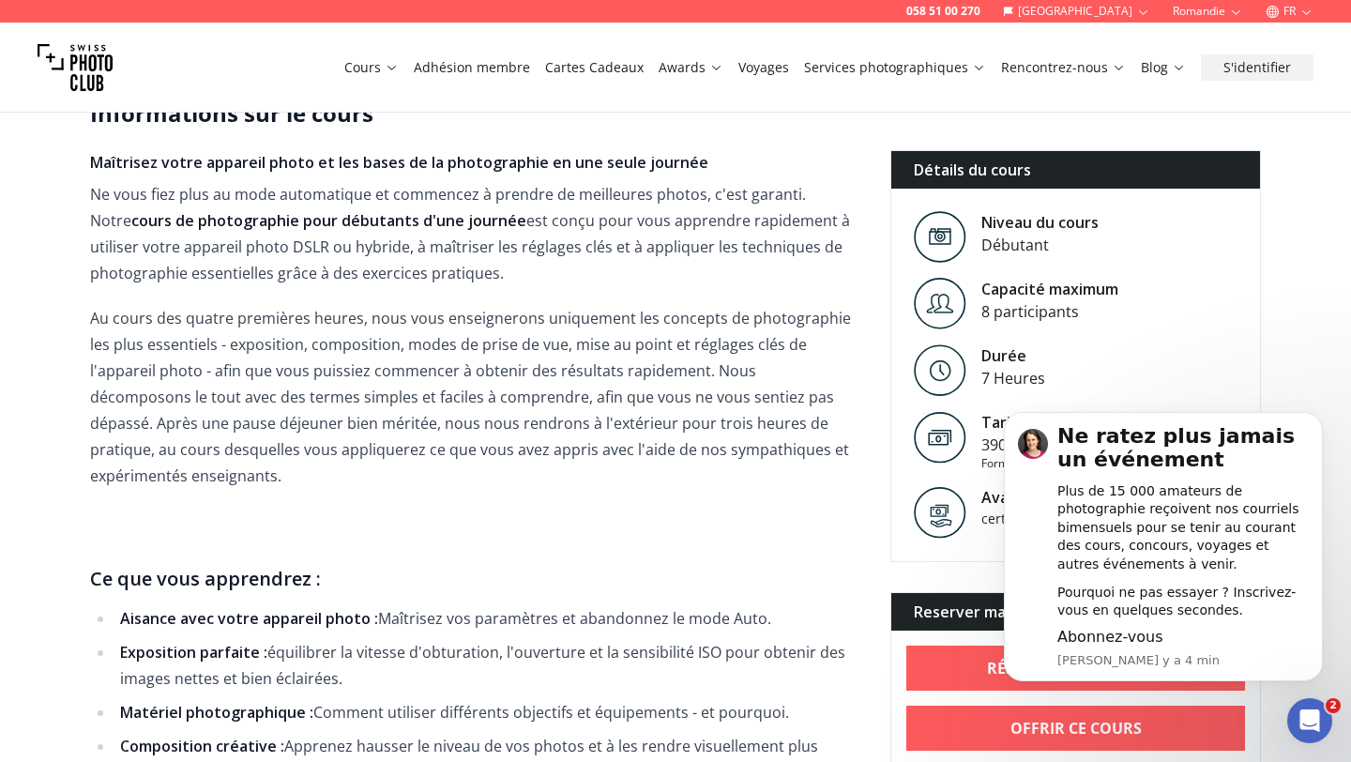
scroll to position [307, 0]
